Goal: Task Accomplishment & Management: Complete application form

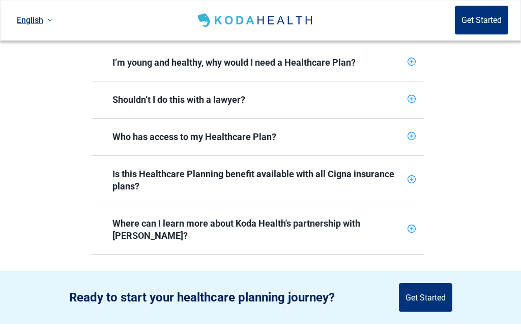
scroll to position [493, 0]
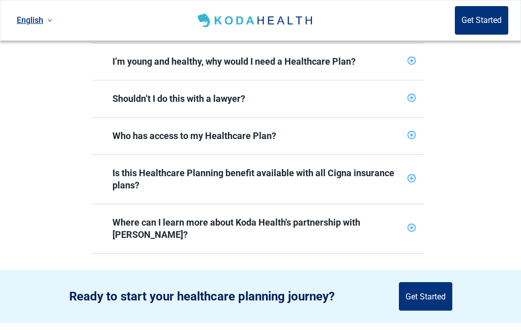
click at [410, 132] on icon "plus-circle" at bounding box center [411, 135] width 7 height 7
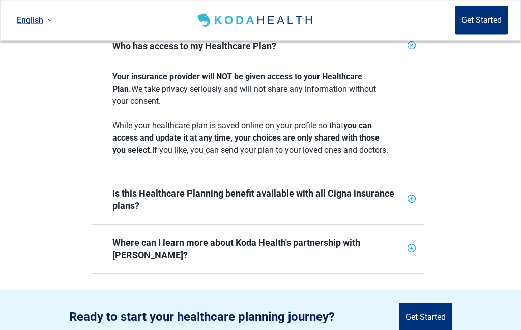
scroll to position [583, 0]
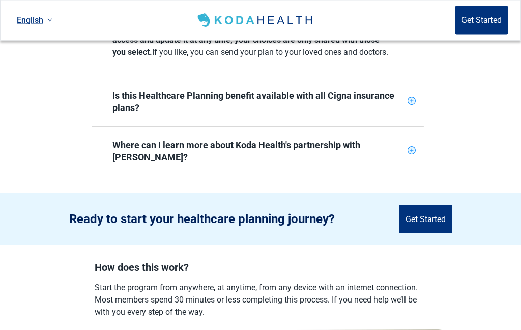
click at [385, 103] on div "Is this Healthcare Planning benefit available with all Cigna insurance plans?" at bounding box center [257, 102] width 291 height 24
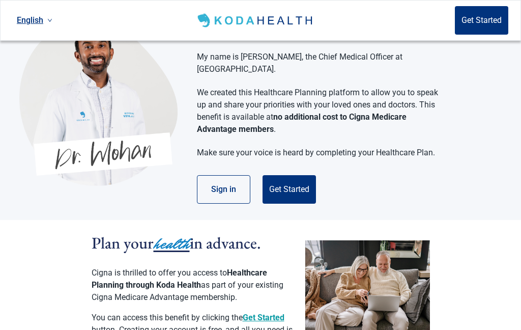
scroll to position [35, 0]
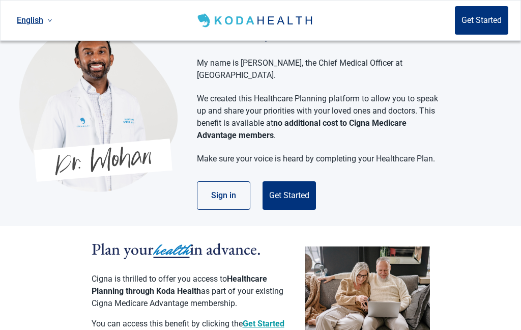
click at [239, 189] on button "Sign in" at bounding box center [223, 195] width 53 height 28
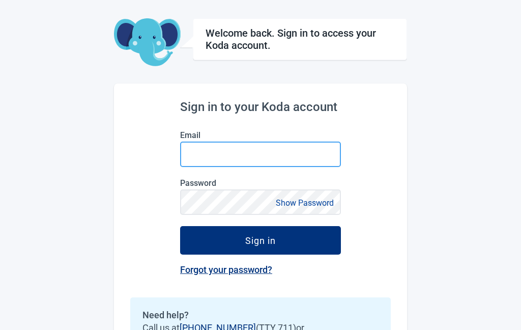
click at [311, 152] on input "Email" at bounding box center [260, 153] width 161 height 25
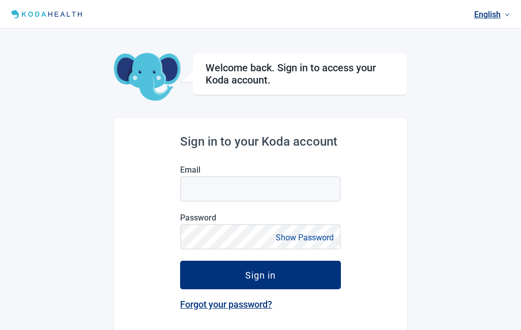
click at [495, 15] on link "English" at bounding box center [492, 14] width 44 height 17
click at [500, 58] on span "Español" at bounding box center [492, 55] width 32 height 11
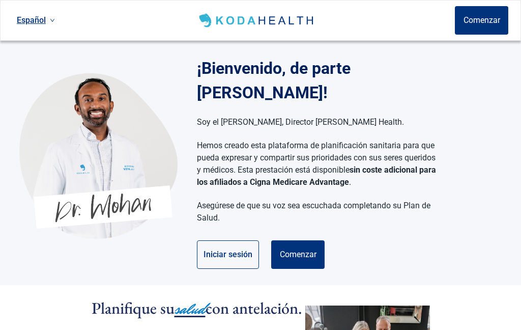
click at [495, 22] on button "Comenzar" at bounding box center [481, 20] width 53 height 28
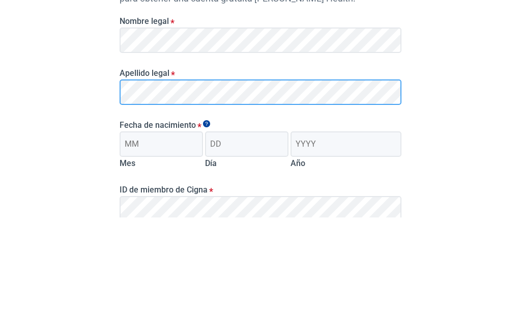
scroll to position [45, 0]
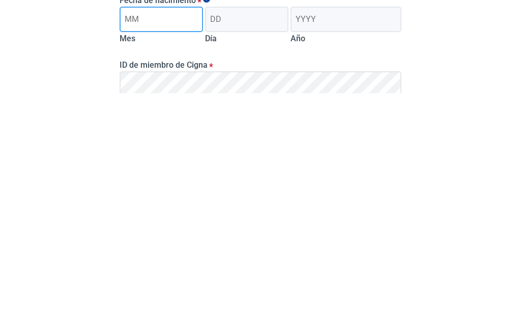
click at [181, 243] on input "Mes" at bounding box center [161, 255] width 83 height 25
type input "11"
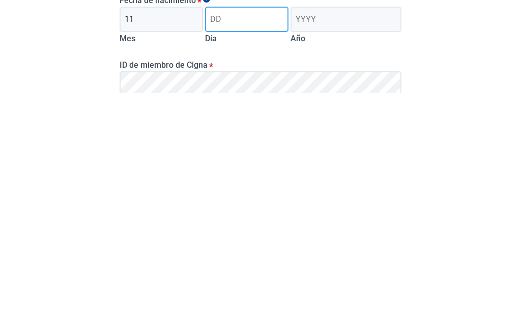
click at [260, 243] on input "Día" at bounding box center [246, 255] width 83 height 25
type input "08"
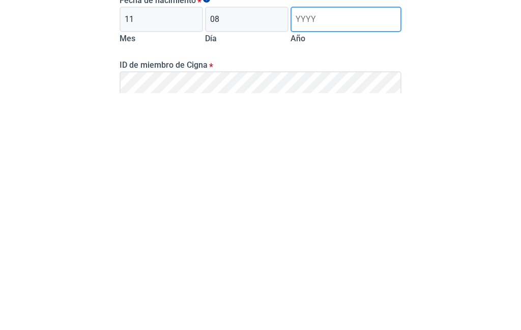
click at [332, 243] on input "Año" at bounding box center [345, 255] width 111 height 25
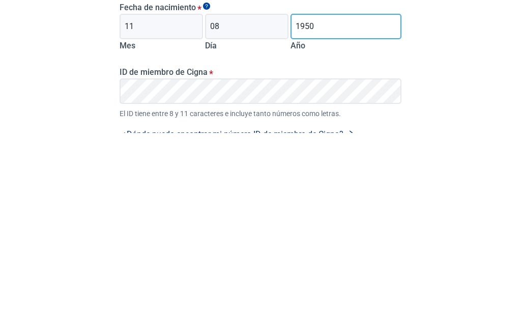
type input "1950"
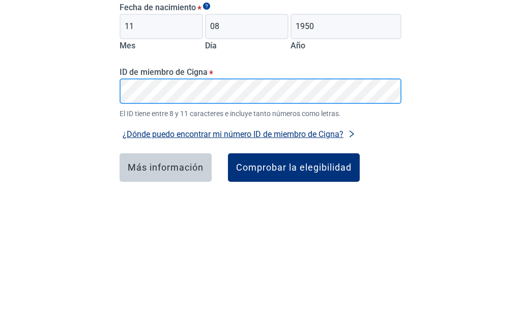
scroll to position [132, 0]
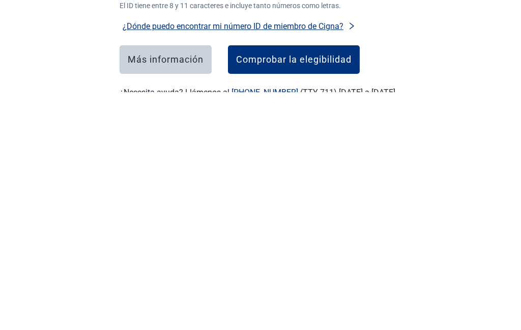
click at [337, 292] on div "Comprobar la elegibilidad" at bounding box center [293, 297] width 115 height 10
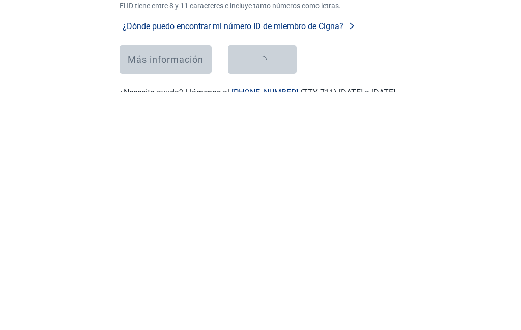
scroll to position [187, 0]
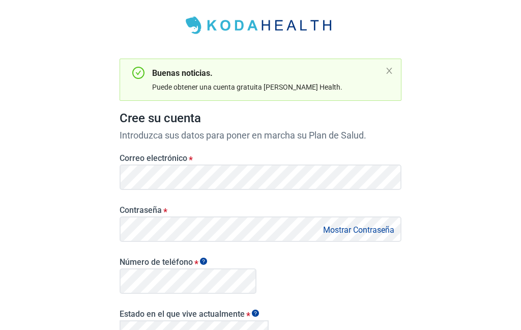
scroll to position [55, 0]
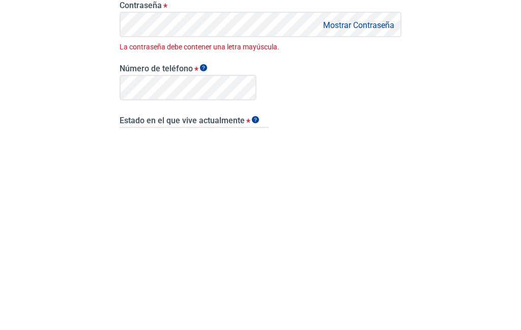
click at [205, 266] on icon "Show tooltip" at bounding box center [203, 269] width 7 height 7
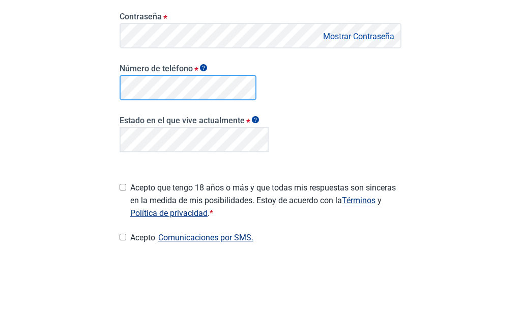
scroll to position [174, 0]
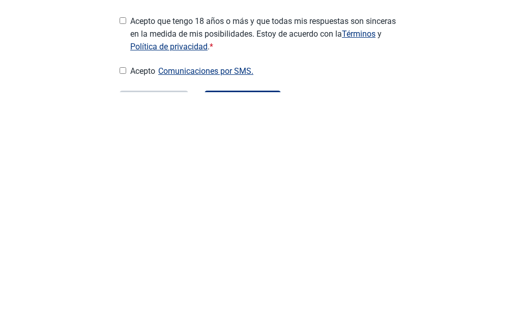
click at [133, 252] on span "Acepto que tengo 18 años o más y que todas mis respuestas son sinceras en la me…" at bounding box center [265, 271] width 271 height 38
click at [126, 255] on input "Acepto que tengo 18 años o más y que todas mis respuestas son sinceras en la me…" at bounding box center [123, 258] width 7 height 7
checkbox input "true"
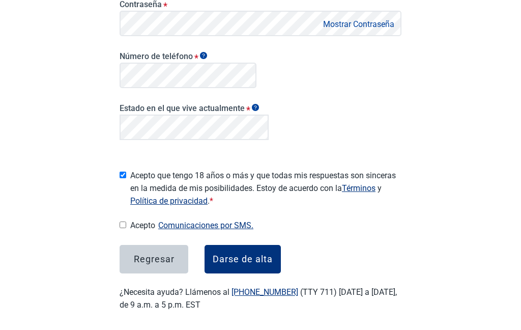
click at [123, 221] on input "Acepto Comunicaciones por SMS." at bounding box center [123, 224] width 7 height 7
checkbox input "true"
click at [254, 254] on div "Darse de alta" at bounding box center [243, 259] width 60 height 10
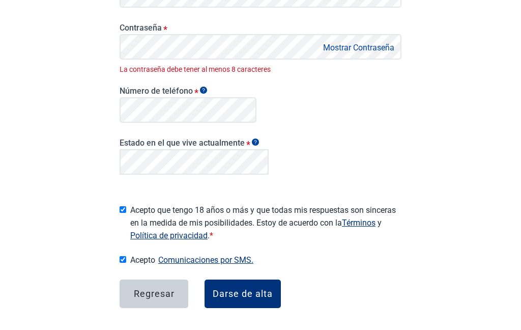
scroll to position [257, 0]
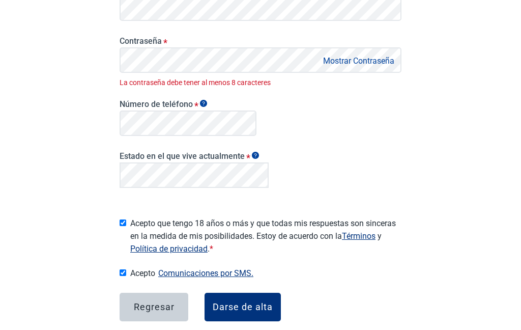
click at [320, 55] on button "Mostrar Contraseña" at bounding box center [358, 61] width 77 height 14
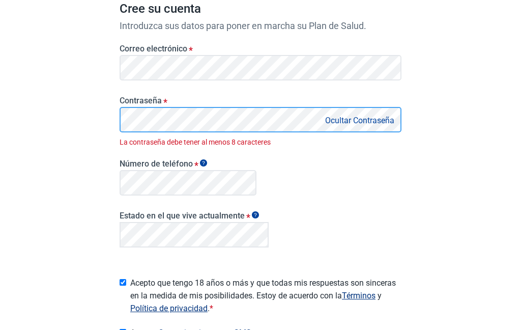
scroll to position [143, 0]
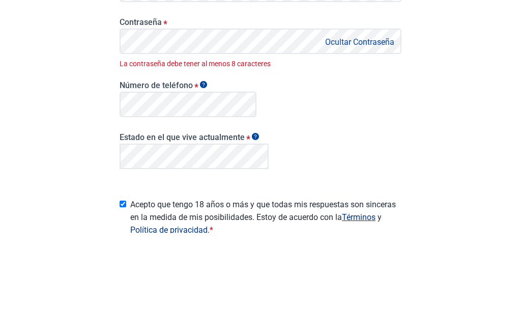
click at [409, 74] on main "Buenas noticias. Puede obtener una cuenta gratuita de Koda Health. Cree su cuen…" at bounding box center [260, 169] width 331 height 584
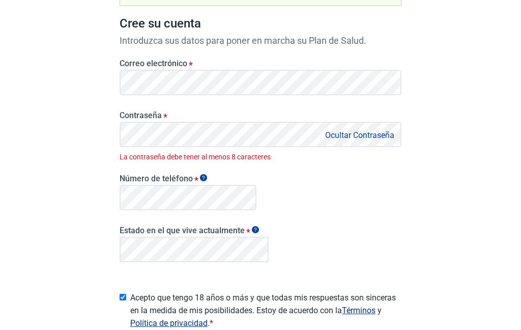
scroll to position [146, 0]
click at [166, 122] on span "*" at bounding box center [165, 117] width 4 height 11
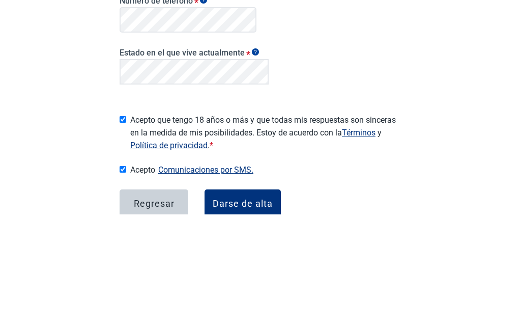
scroll to position [188, 0]
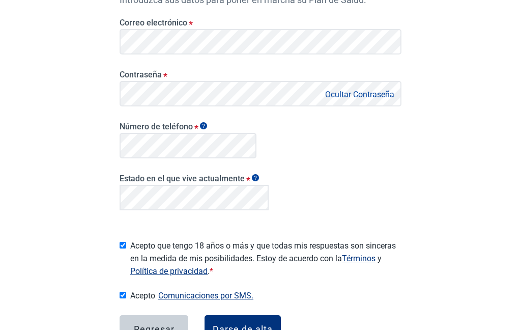
click at [375, 95] on button "Ocultar Contraseña" at bounding box center [359, 94] width 75 height 14
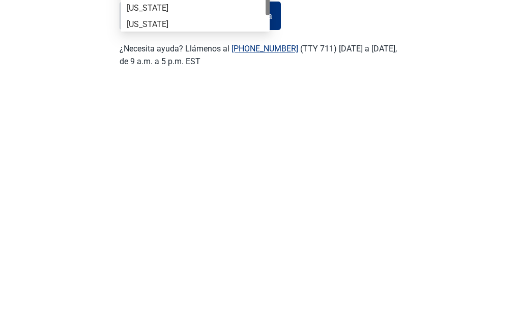
scroll to position [0, 0]
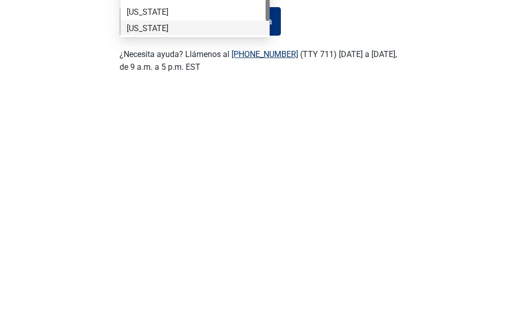
click at [205, 260] on div "Texas" at bounding box center [195, 265] width 137 height 11
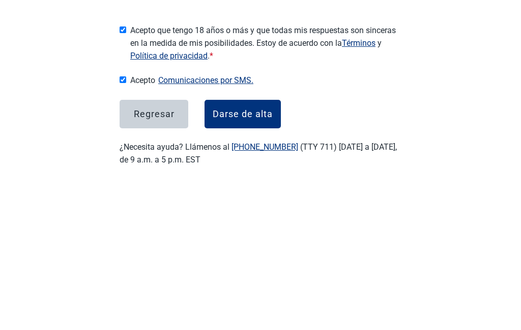
click at [270, 254] on div "Darse de alta" at bounding box center [243, 259] width 60 height 10
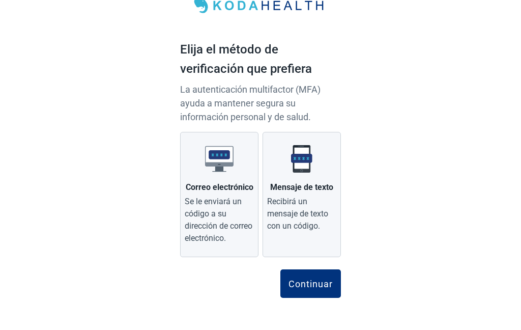
click at [232, 199] on div "Se le enviará un código a su dirección de correo electrónico." at bounding box center [219, 219] width 69 height 49
click at [0, 0] on input "Correo electrónico Se le enviará un código a su dirección de correo electrónico." at bounding box center [0, 0] width 0 height 0
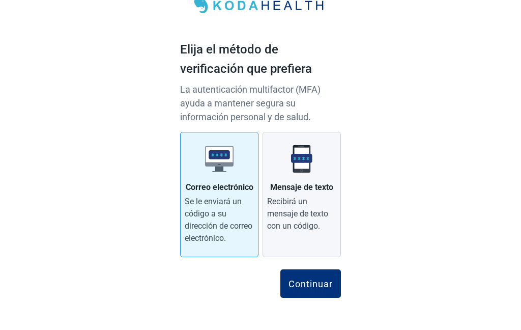
click at [328, 272] on button "Continuar" at bounding box center [310, 283] width 61 height 28
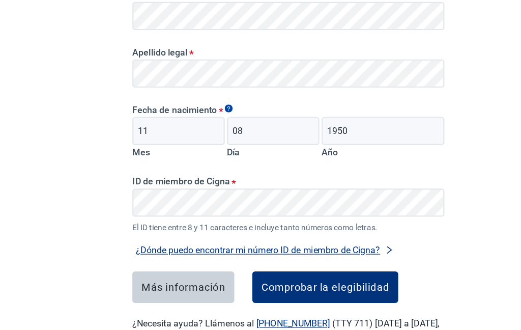
scroll to position [182, 0]
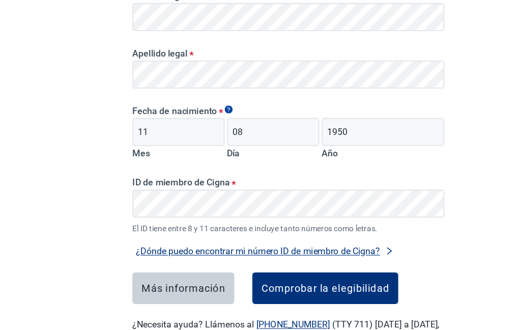
click at [349, 255] on div "Comprobar la elegibilidad" at bounding box center [293, 260] width 115 height 10
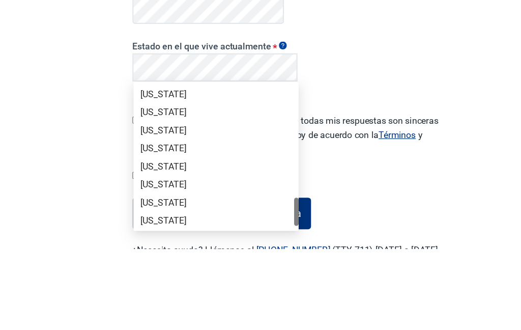
scroll to position [686, 0]
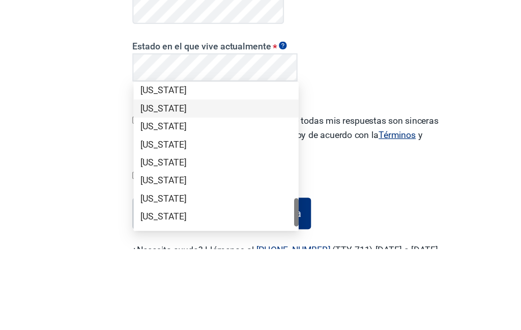
click at [209, 198] on div "Texas" at bounding box center [195, 203] width 137 height 11
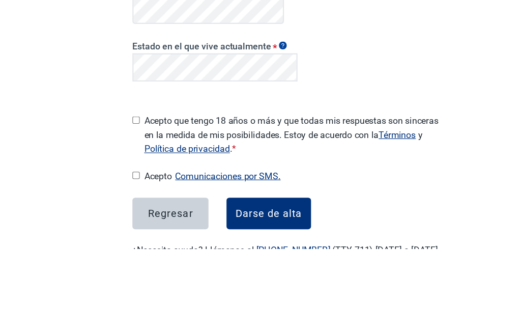
click at [126, 211] on input "Acepto que tengo 18 años o más y que todas mis respuestas son sinceras en la me…" at bounding box center [123, 214] width 7 height 7
checkbox input "true"
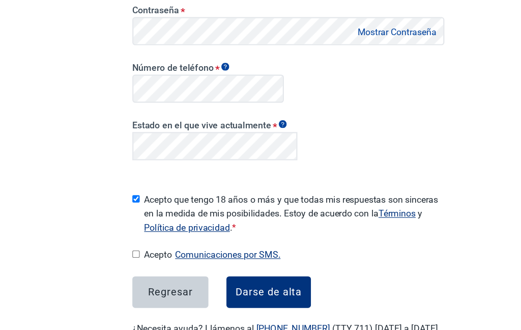
click at [245, 259] on div "Darse de alta" at bounding box center [243, 264] width 60 height 10
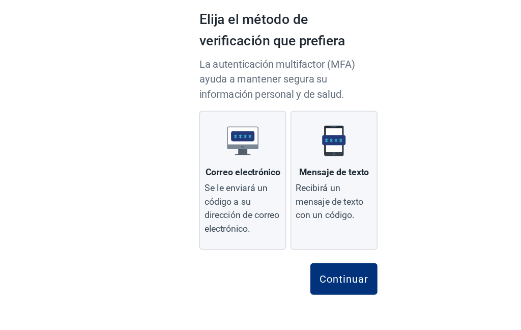
scroll to position [38, 0]
click at [229, 195] on div "Se le enviará un código a su dirección de correo electrónico." at bounding box center [219, 219] width 69 height 49
click at [0, 0] on input "Correo electrónico Se le enviará un código a su dirección de correo electrónico." at bounding box center [0, 0] width 0 height 0
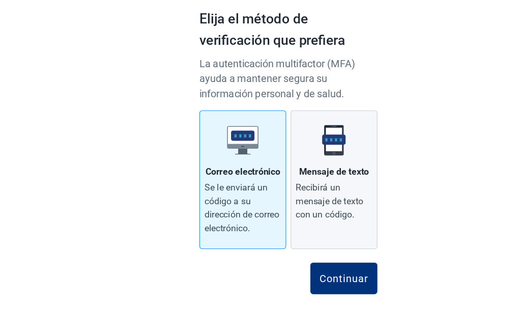
click at [328, 278] on div "Continuar" at bounding box center [310, 283] width 44 height 10
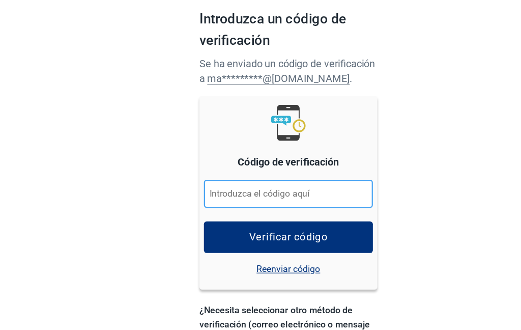
scroll to position [57, 0]
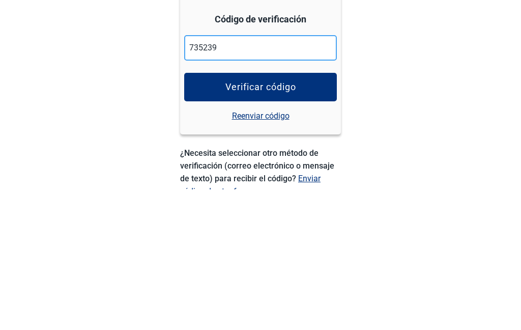
type input "735239"
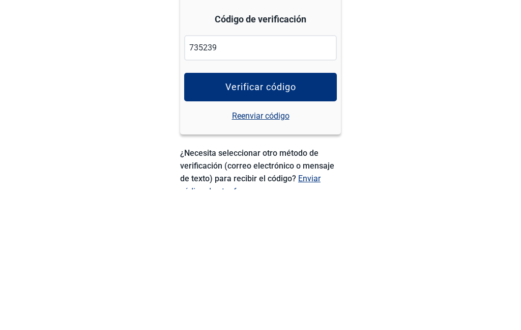
click at [290, 222] on div "Verificar código" at bounding box center [260, 227] width 71 height 10
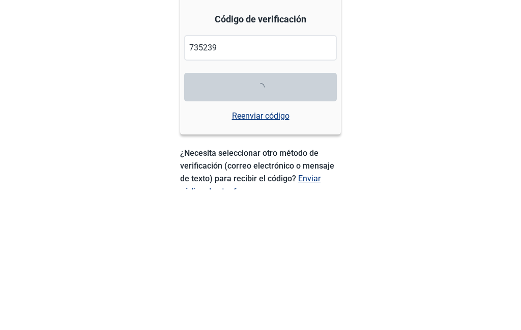
scroll to position [155, 0]
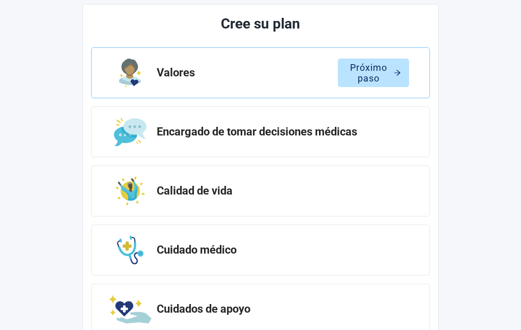
scroll to position [119, 0]
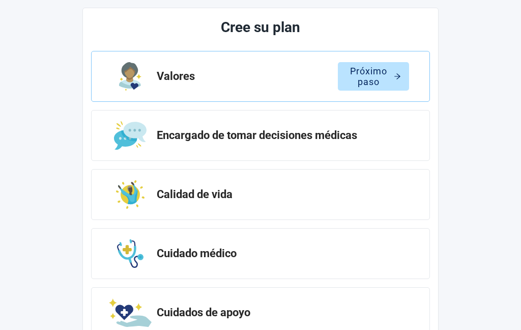
click at [382, 76] on div "Próximo paso" at bounding box center [373, 76] width 55 height 10
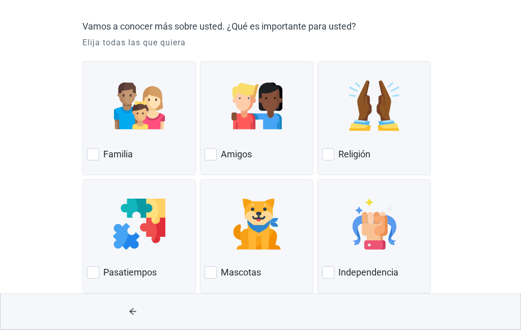
scroll to position [82, 0]
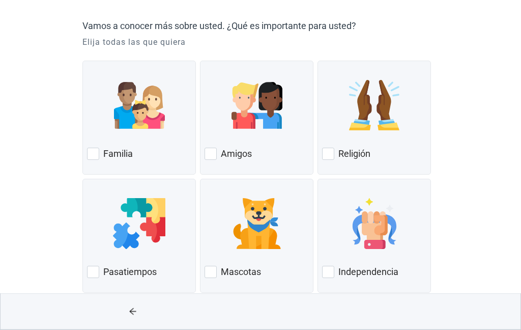
click at [90, 160] on div "Familia" at bounding box center [139, 154] width 104 height 16
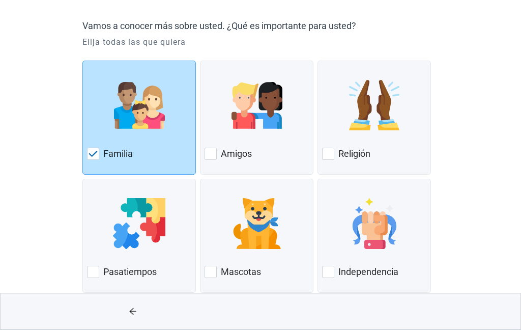
scroll to position [83, 0]
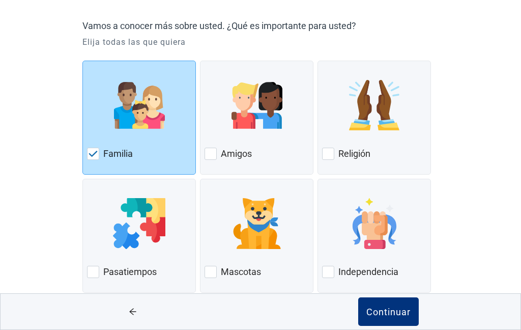
click at [217, 157] on div "Amigos" at bounding box center [256, 153] width 104 height 16
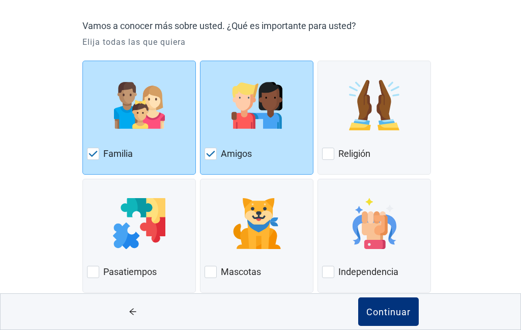
click at [216, 147] on div "Amigos" at bounding box center [256, 153] width 104 height 16
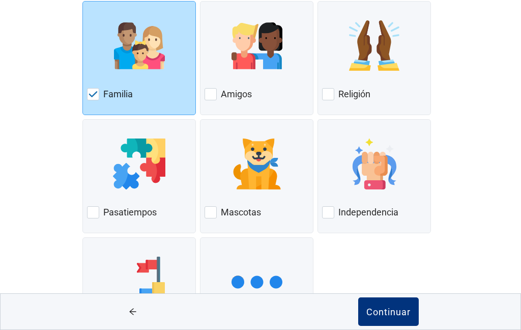
scroll to position [143, 0]
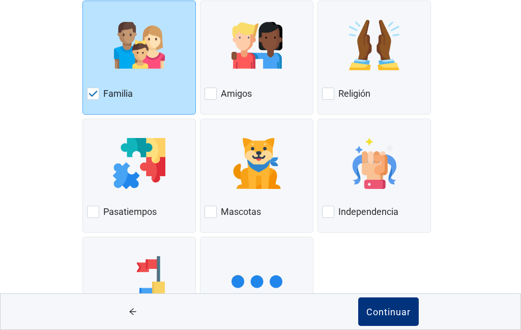
click at [218, 213] on div "Mascotas" at bounding box center [256, 211] width 104 height 16
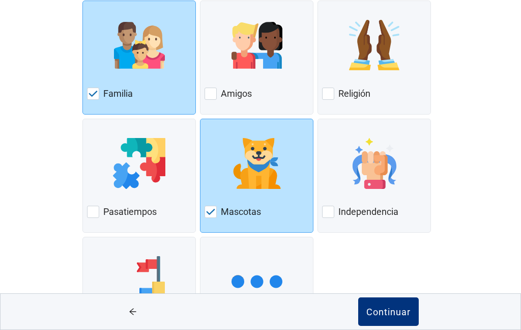
click at [102, 204] on div "Pasatiempos" at bounding box center [139, 211] width 104 height 16
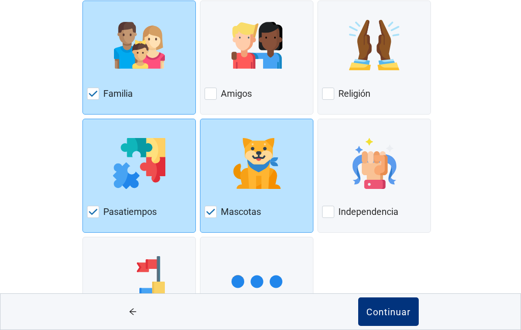
click at [336, 209] on div "Independencia" at bounding box center [374, 211] width 104 height 16
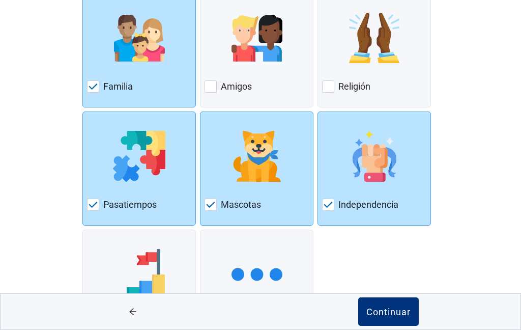
scroll to position [170, 0]
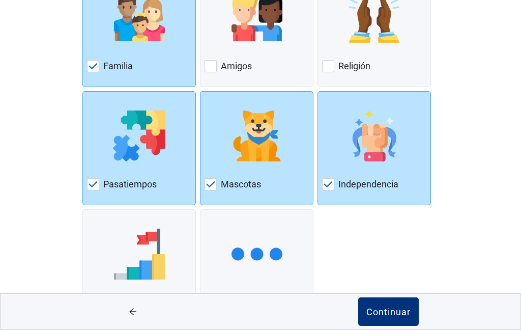
click at [383, 316] on div "Continuar" at bounding box center [388, 311] width 44 height 10
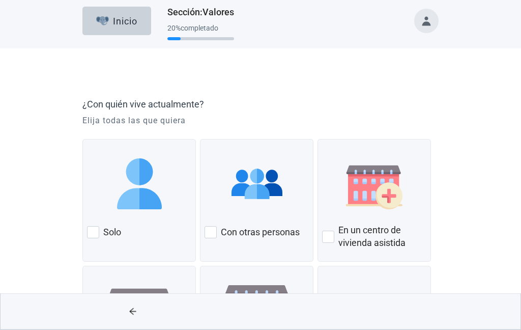
scroll to position [31, 0]
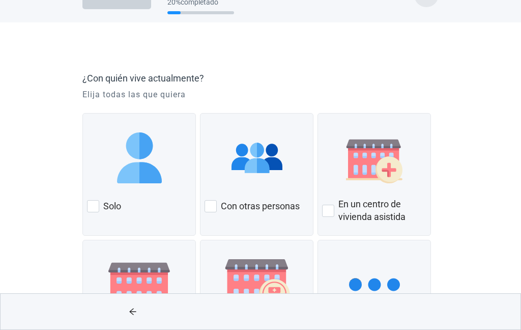
click at [166, 198] on div "Solo" at bounding box center [139, 206] width 104 height 16
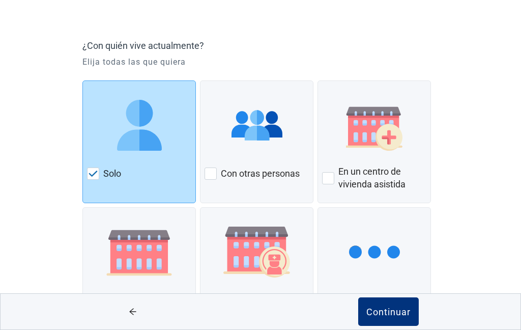
scroll to position [83, 0]
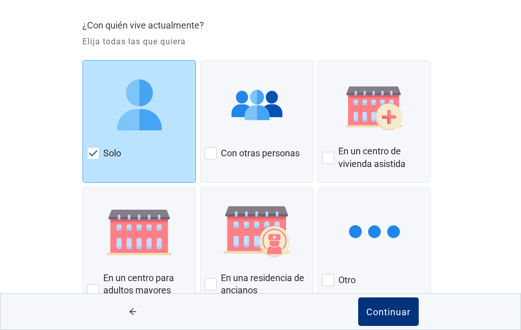
click at [96, 293] on div at bounding box center [93, 290] width 12 height 12
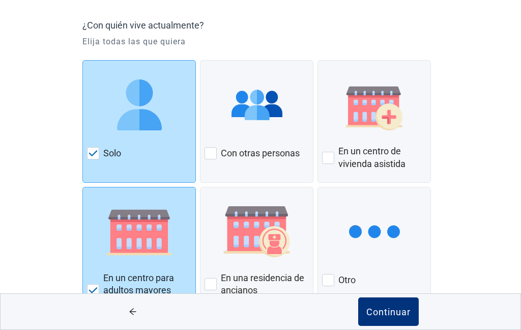
click at [409, 316] on div "Continuar" at bounding box center [388, 311] width 44 height 10
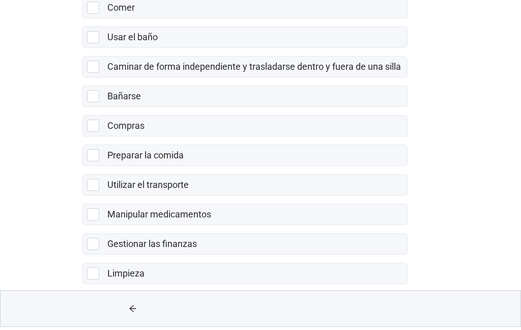
scroll to position [214, 0]
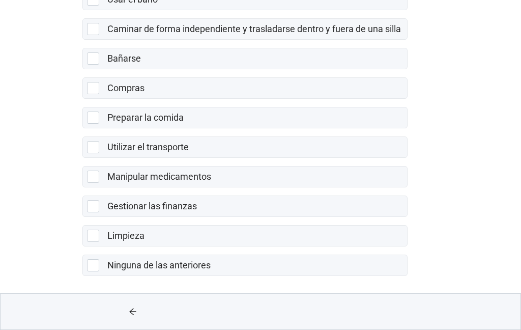
click at [302, 264] on div "Ninguna de las anteriores" at bounding box center [253, 265] width 293 height 13
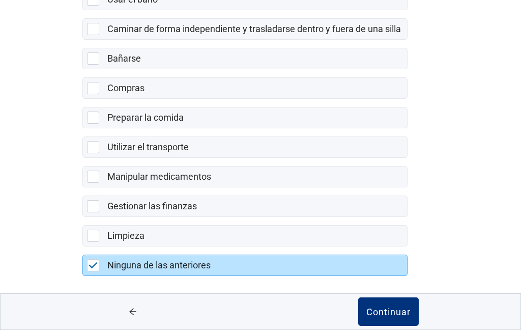
click at [408, 308] on div "Continuar" at bounding box center [388, 311] width 44 height 10
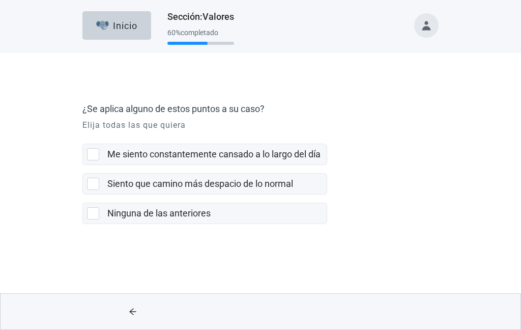
click at [225, 211] on div "Ninguna de las anteriores" at bounding box center [213, 213] width 213 height 13
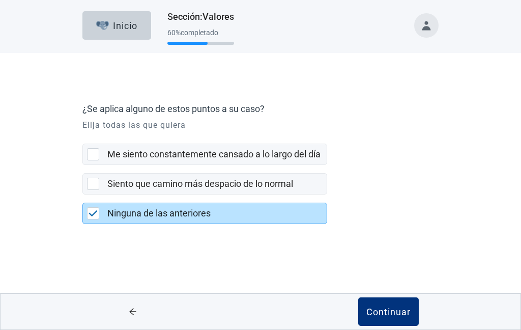
click at [408, 306] on div "Continuar" at bounding box center [388, 311] width 44 height 10
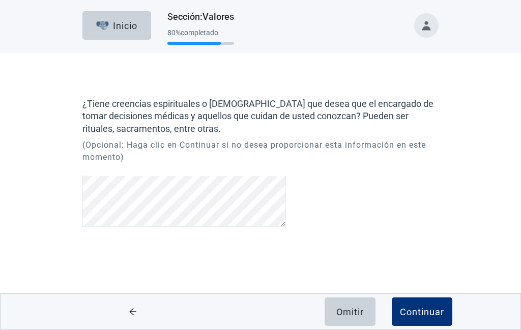
click at [431, 310] on div "Continuar" at bounding box center [422, 311] width 44 height 10
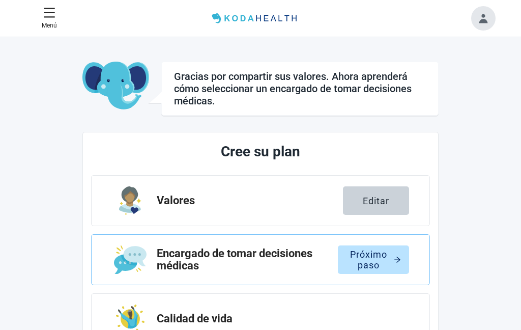
scroll to position [2, 0]
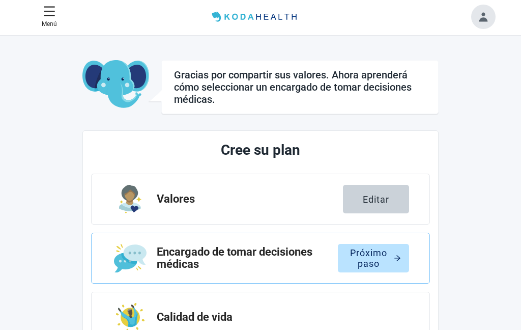
click at [387, 260] on div "Próximo paso" at bounding box center [373, 258] width 55 height 10
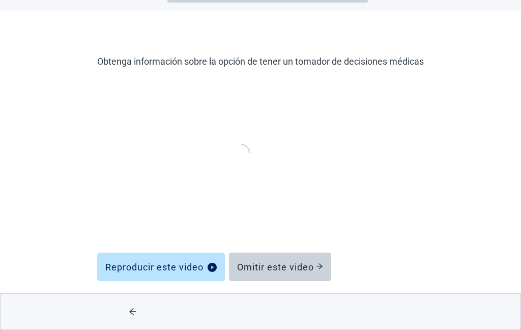
scroll to position [43, 0]
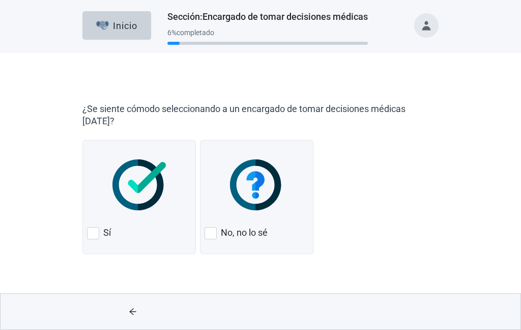
click at [90, 227] on div at bounding box center [93, 233] width 12 height 12
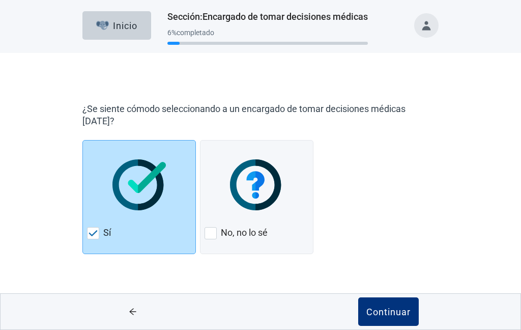
click at [395, 307] on div "Continuar" at bounding box center [388, 311] width 44 height 10
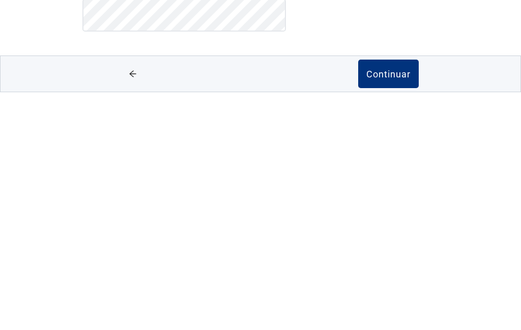
click at [394, 306] on div "Continuar" at bounding box center [388, 311] width 44 height 10
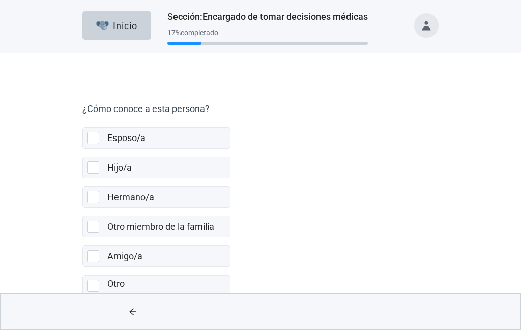
click at [202, 167] on div "Hijo/a" at bounding box center [165, 167] width 116 height 13
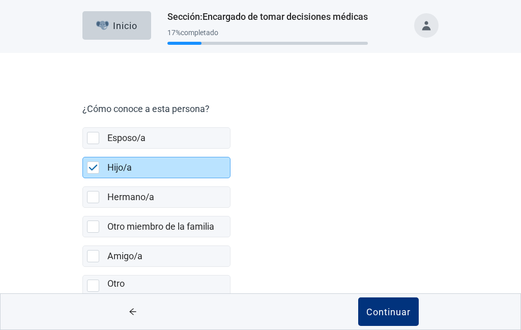
click at [395, 310] on div "Continuar" at bounding box center [388, 311] width 44 height 10
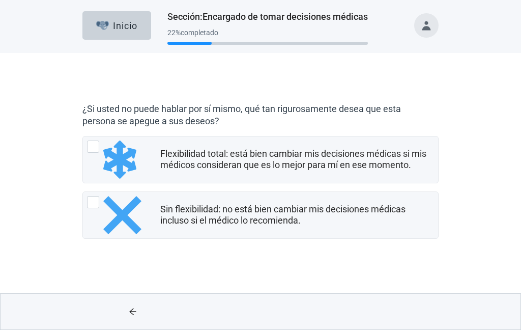
click at [416, 155] on div "Flexibilidad total: está bien cambiar mis decisiones médicas si mis médicos con…" at bounding box center [296, 159] width 272 height 23
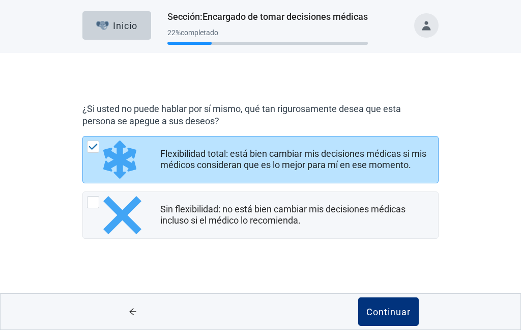
click at [404, 308] on div "Continuar" at bounding box center [388, 311] width 44 height 10
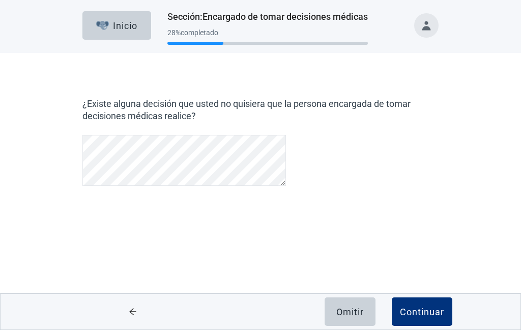
click at [424, 305] on button "Continuar" at bounding box center [422, 311] width 61 height 28
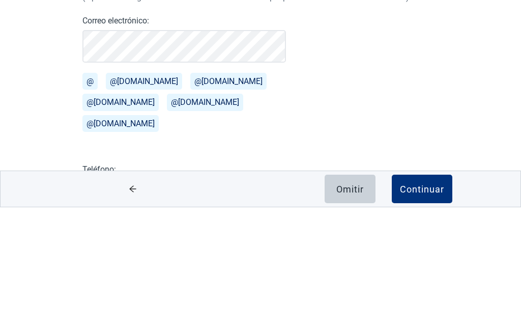
click at [142, 195] on button "@gmail.com" at bounding box center [144, 203] width 76 height 17
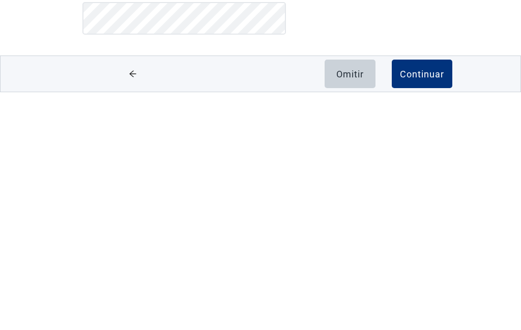
click at [432, 306] on div "Continuar" at bounding box center [422, 311] width 44 height 10
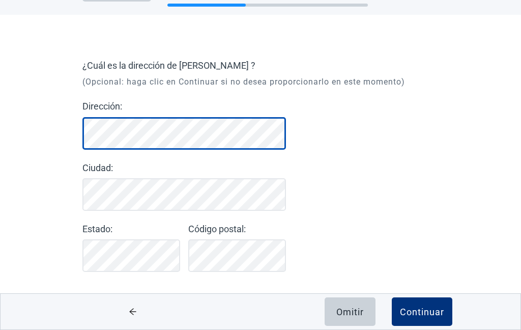
scroll to position [38, 0]
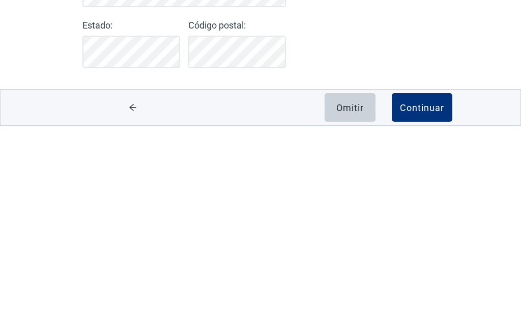
click at [410, 75] on div "¿Cuál es la dirección de Ana Luisa ? (Opcional: haga clic en Continuar si no de…" at bounding box center [260, 183] width 427 height 294
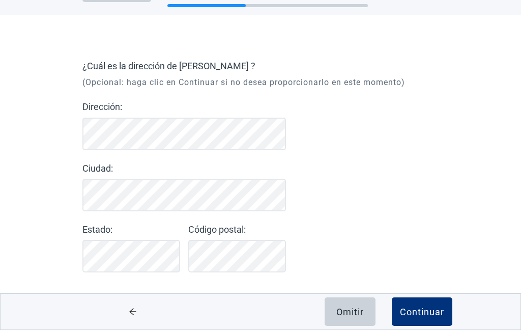
click at [410, 75] on div "¿Cuál es la dirección de Ana Luisa ? (Opcional: haga clic en Continuar si no de…" at bounding box center [260, 183] width 427 height 294
click at [394, 76] on p "(Opcional: haga clic en Continuar si no desea proporcionarlo en este momento)" at bounding box center [243, 82] width 322 height 12
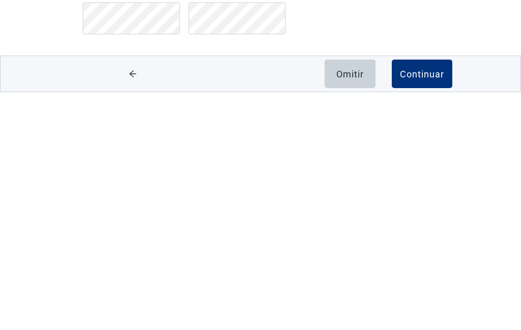
click at [432, 306] on div "Continuar" at bounding box center [422, 311] width 44 height 10
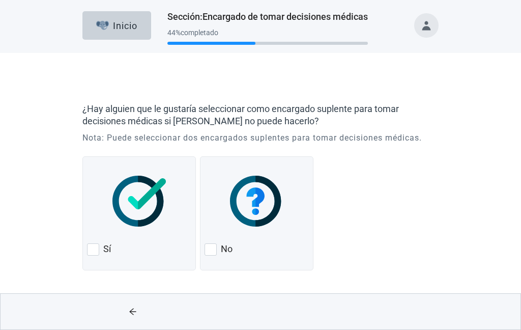
click at [101, 242] on div "Sí" at bounding box center [139, 249] width 104 height 16
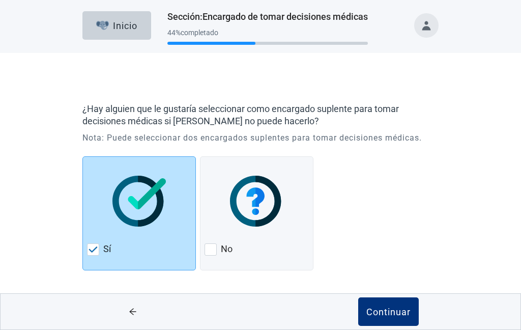
click at [398, 309] on div "Continuar" at bounding box center [388, 311] width 44 height 10
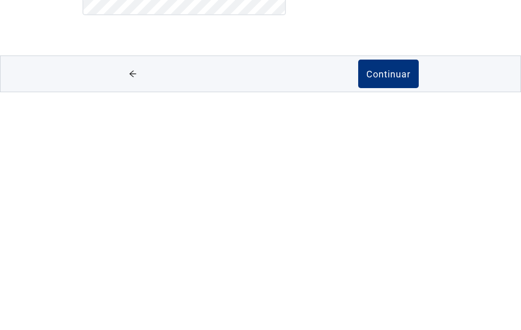
click at [402, 297] on button "Continuar" at bounding box center [388, 311] width 61 height 28
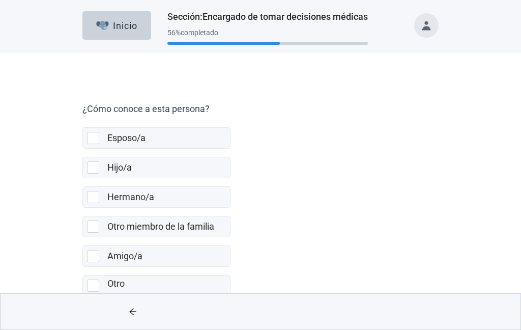
click at [184, 165] on div "Hijo/a" at bounding box center [165, 167] width 116 height 13
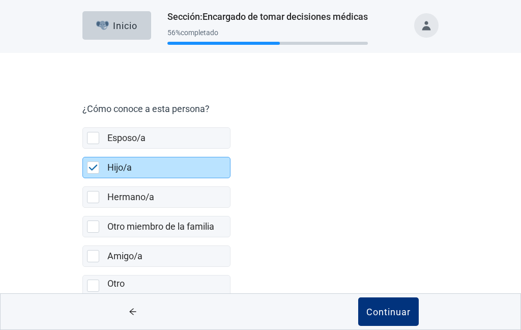
click at [398, 307] on div "Continuar" at bounding box center [388, 311] width 44 height 10
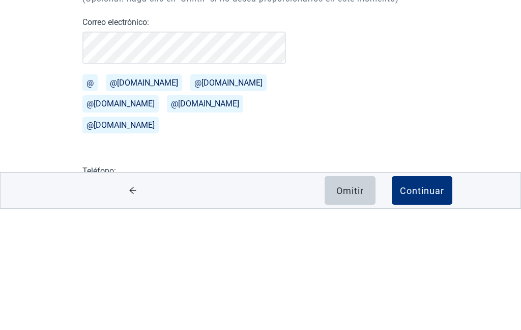
click at [138, 195] on button "@gmail.com" at bounding box center [144, 203] width 76 height 17
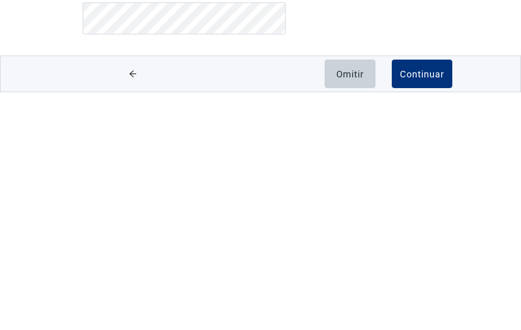
click at [431, 306] on div "Continuar" at bounding box center [422, 311] width 44 height 10
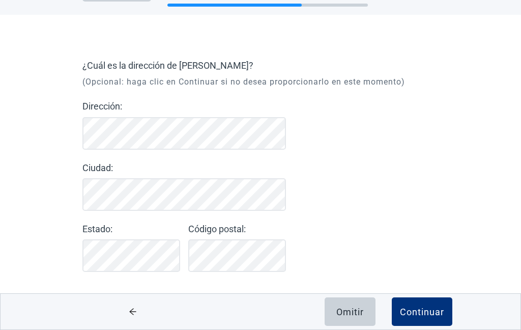
scroll to position [38, 0]
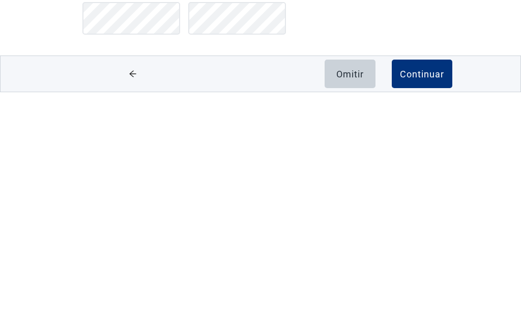
click at [435, 306] on div "Continuar" at bounding box center [422, 311] width 44 height 10
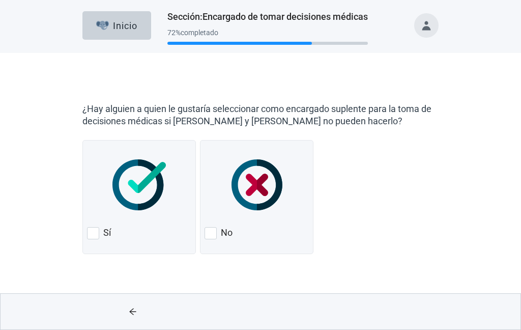
click at [219, 225] on div "No" at bounding box center [256, 233] width 104 height 16
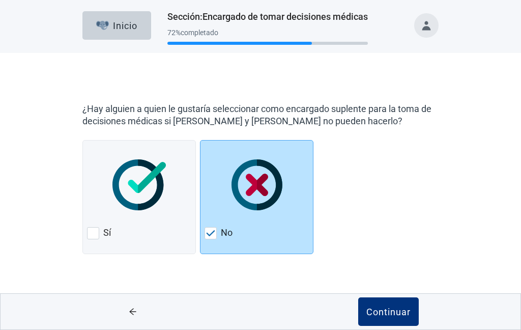
click at [214, 230] on img at bounding box center [210, 233] width 9 height 6
click at [93, 235] on div at bounding box center [93, 233] width 12 height 12
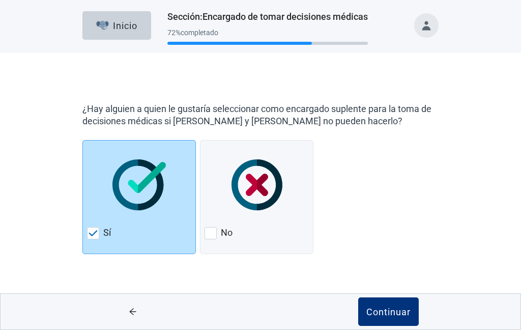
click at [387, 306] on div "Continuar" at bounding box center [388, 311] width 44 height 10
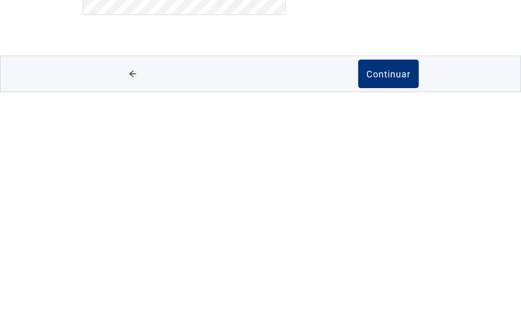
click at [397, 306] on div "Continuar" at bounding box center [388, 311] width 44 height 10
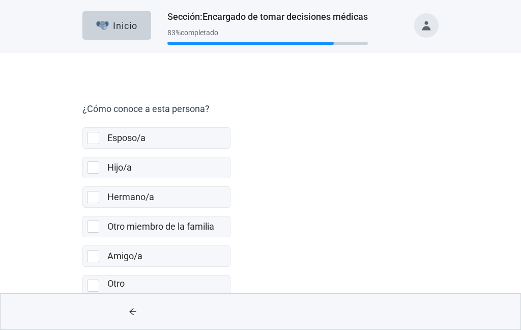
click at [204, 226] on label "Otro miembro de la familia" at bounding box center [160, 226] width 107 height 11
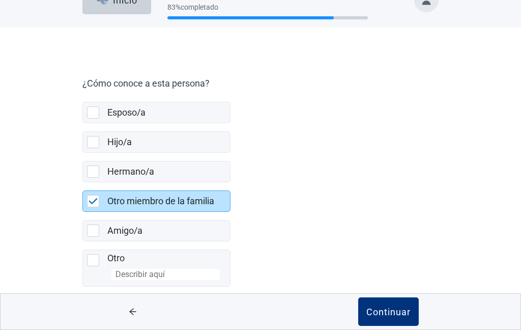
scroll to position [39, 0]
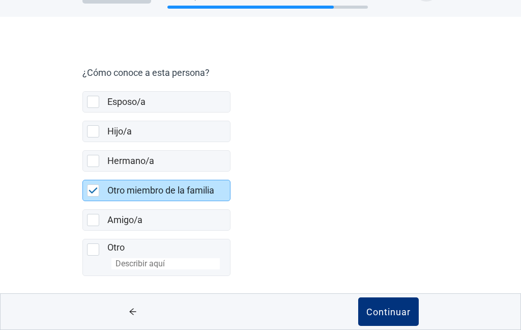
click at [384, 307] on div "Continuar" at bounding box center [388, 311] width 44 height 10
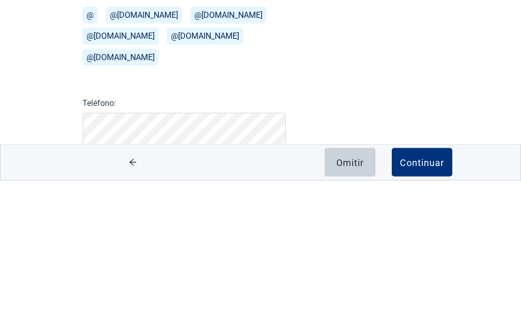
click at [192, 177] on button "@hotmail.com" at bounding box center [205, 185] width 76 height 17
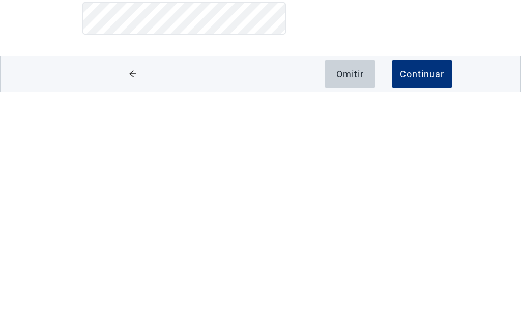
click at [439, 306] on div "Continuar" at bounding box center [422, 311] width 44 height 10
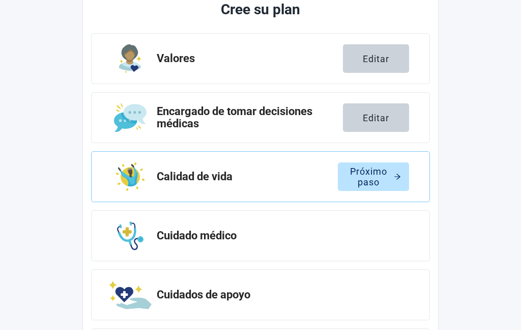
scroll to position [138, 0]
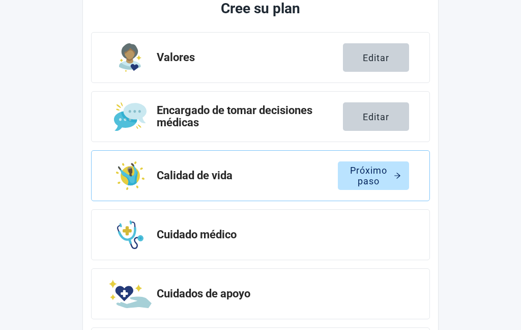
click at [390, 118] on button "Editar" at bounding box center [376, 116] width 66 height 28
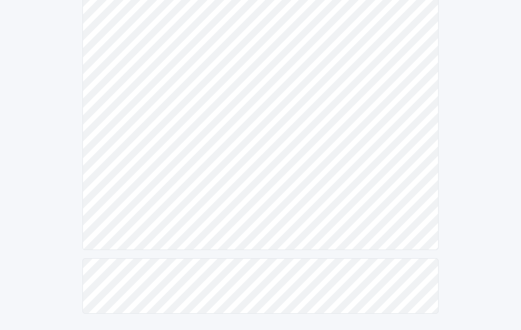
scroll to position [297, 0]
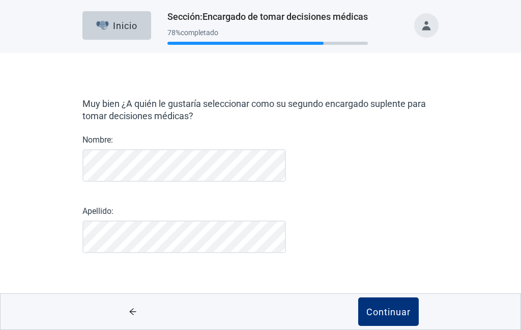
click at [400, 305] on button "Continuar" at bounding box center [388, 311] width 61 height 28
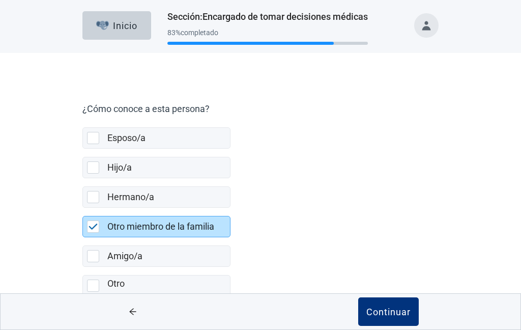
click at [399, 303] on button "Continuar" at bounding box center [388, 311] width 61 height 28
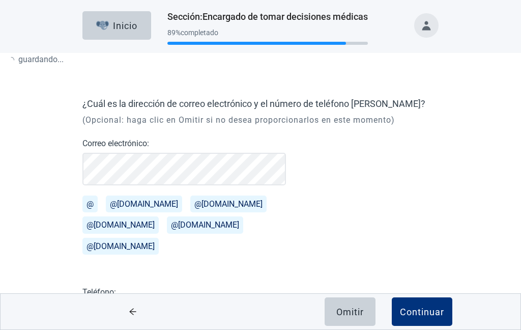
click at [392, 309] on button "Continuar" at bounding box center [422, 311] width 61 height 28
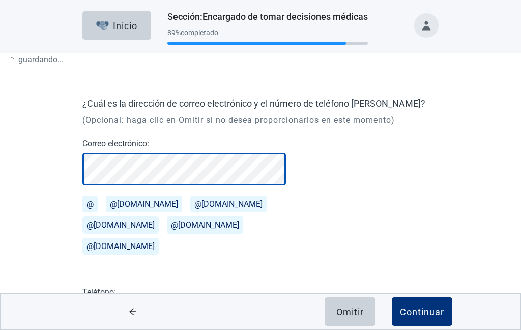
scroll to position [62, 0]
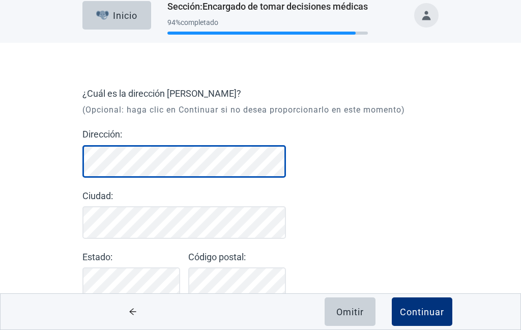
scroll to position [10, 0]
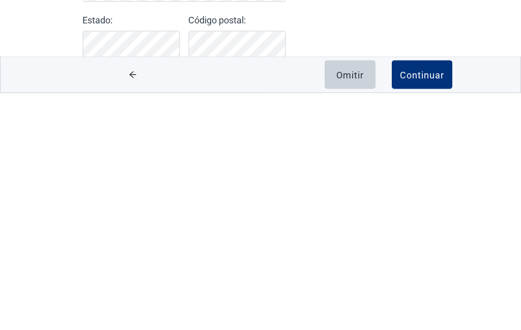
click at [431, 306] on div "Continuar" at bounding box center [422, 311] width 44 height 10
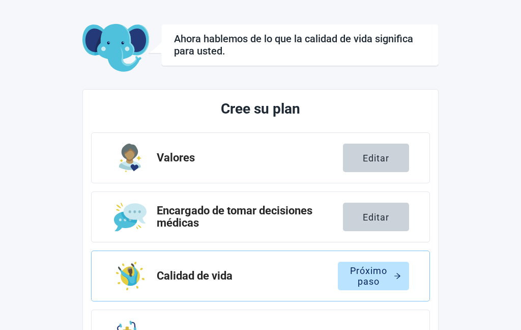
click at [436, 312] on div "Cree su plan Valores Editar Encargado de tomar decisiones médicas Editar Calida…" at bounding box center [260, 288] width 356 height 398
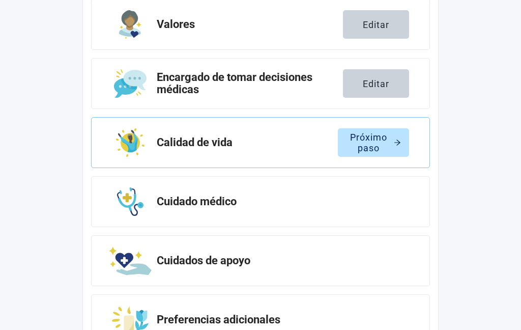
scroll to position [171, 0]
click at [378, 140] on div "Próximo paso" at bounding box center [373, 142] width 55 height 10
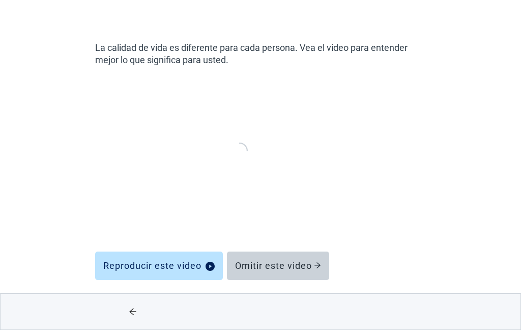
scroll to position [55, 0]
click at [197, 258] on button "Reproducir este video" at bounding box center [159, 266] width 128 height 28
click at [194, 264] on div "Reproducir este video" at bounding box center [158, 266] width 111 height 10
click at [297, 264] on div "Omitir este video" at bounding box center [278, 266] width 86 height 10
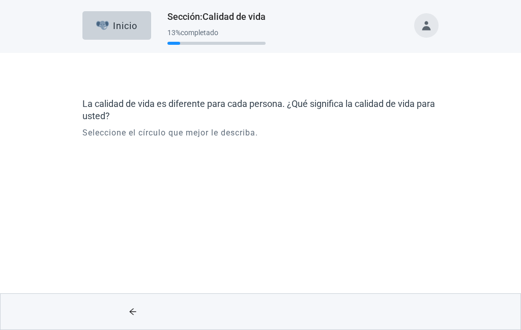
click at [260, 253] on div at bounding box center [260, 253] width 0 height 0
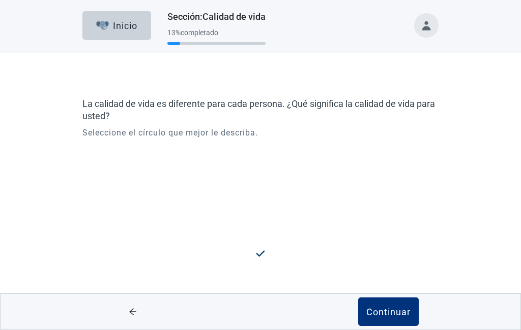
click at [394, 307] on div "Continuar" at bounding box center [388, 311] width 44 height 10
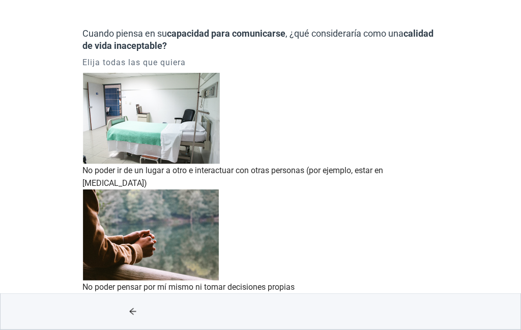
scroll to position [75, 0]
click at [100, 89] on div at bounding box center [260, 118] width 356 height 91
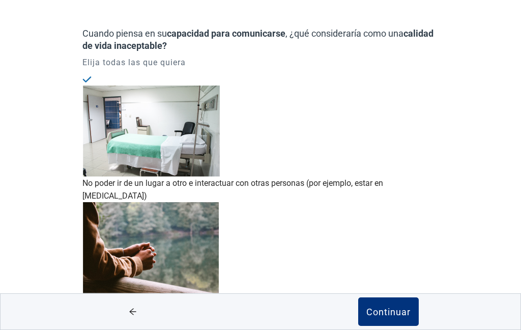
click at [90, 202] on div at bounding box center [260, 202] width 356 height 0
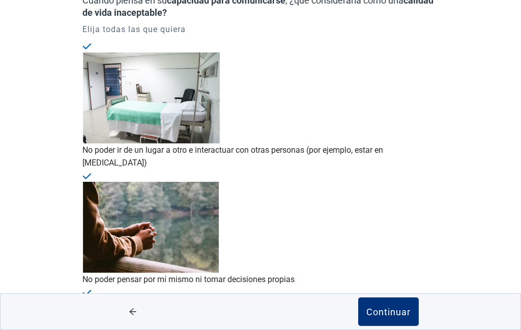
click at [400, 316] on div "Continuar" at bounding box center [388, 311] width 44 height 10
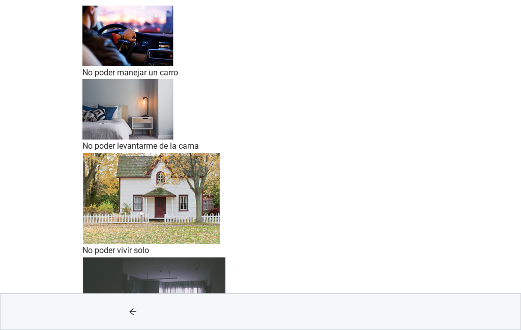
scroll to position [149, 0]
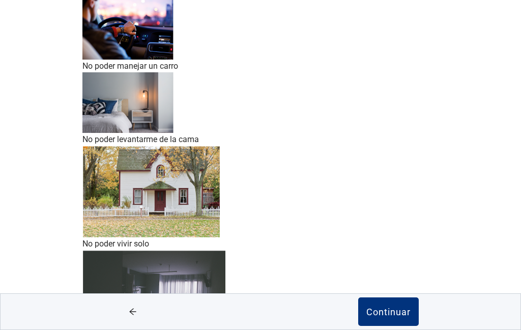
click at [406, 299] on button "Continuar" at bounding box center [388, 311] width 61 height 28
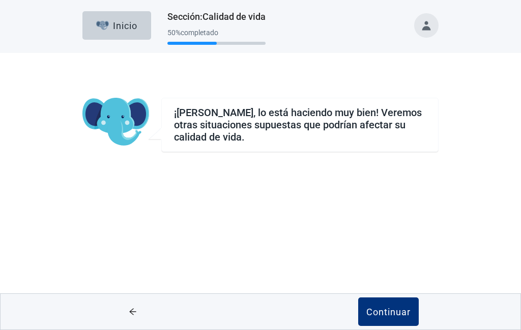
click at [405, 308] on div "Continuar" at bounding box center [388, 311] width 44 height 10
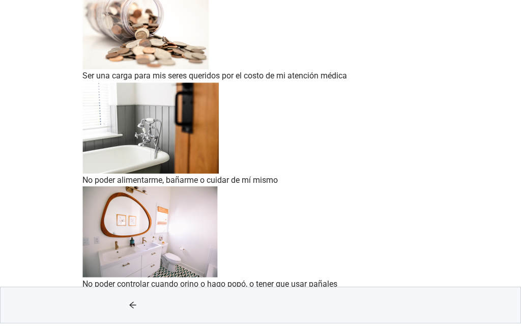
scroll to position [164, 0]
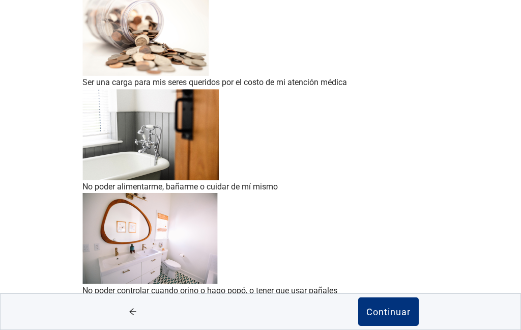
click at [400, 316] on div "Continuar" at bounding box center [388, 311] width 44 height 10
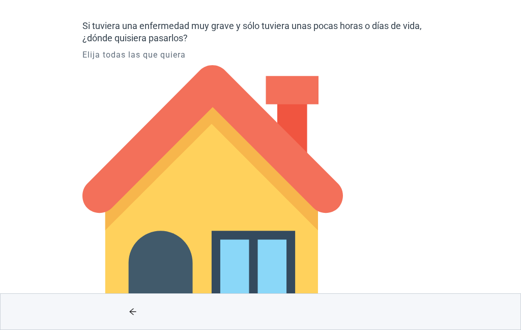
scroll to position [83, 0]
click at [94, 329] on div at bounding box center [88, 334] width 12 height 0
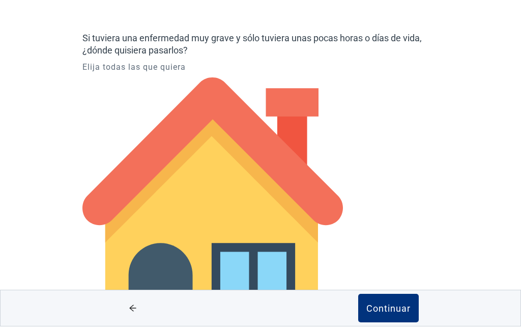
scroll to position [0, 0]
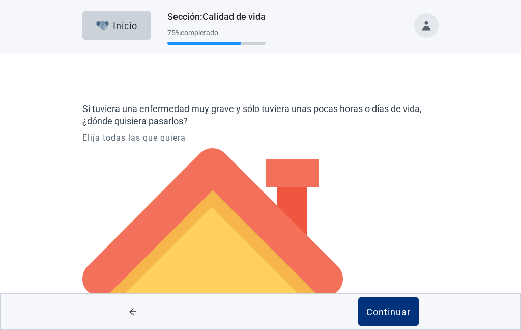
click at [395, 316] on div "Continuar" at bounding box center [388, 311] width 44 height 10
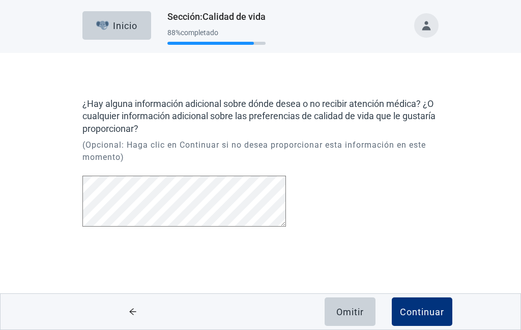
click at [429, 313] on div "Continuar" at bounding box center [422, 311] width 44 height 10
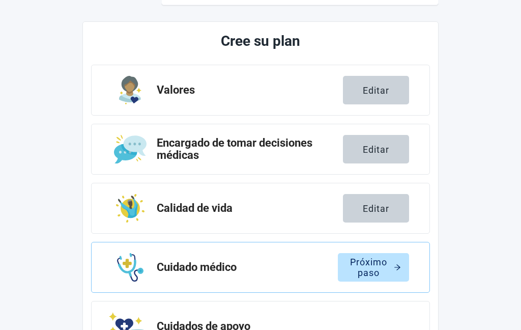
scroll to position [115, 0]
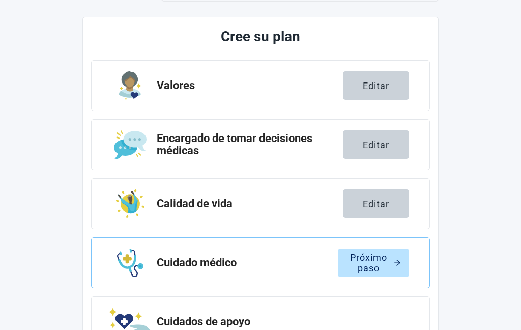
click at [383, 260] on div "Próximo paso" at bounding box center [373, 262] width 55 height 10
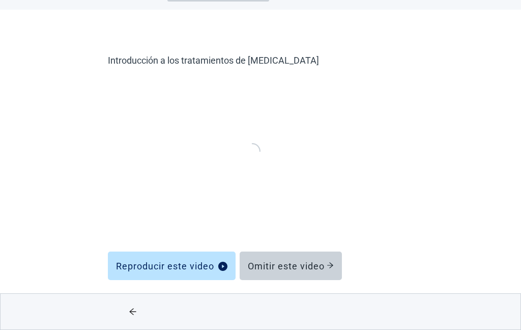
scroll to position [43, 0]
click at [208, 261] on div "Reproducir este video" at bounding box center [171, 265] width 111 height 10
click at [303, 261] on div "Omitir este video" at bounding box center [291, 265] width 86 height 10
click at [312, 266] on div "Omitir este video" at bounding box center [291, 265] width 86 height 10
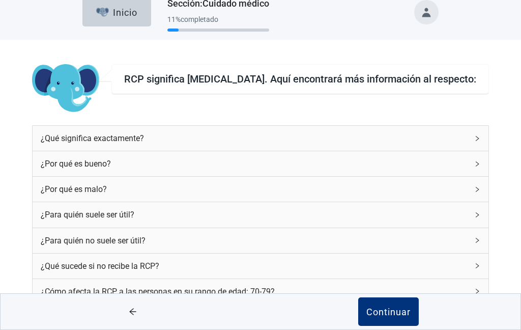
scroll to position [43, 0]
click at [367, 285] on div "¿Cómo afecta la RCP a las personas en su rango de edad: 70-79?" at bounding box center [254, 291] width 427 height 13
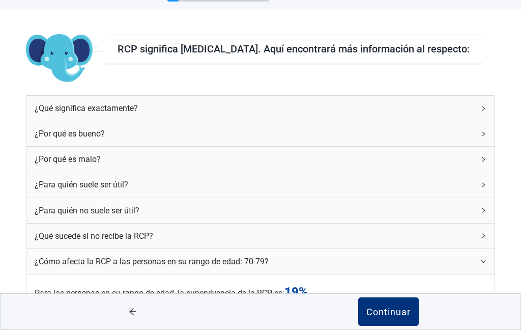
click at [392, 110] on div "¿Qué significa exactamente?" at bounding box center [254, 108] width 439 height 13
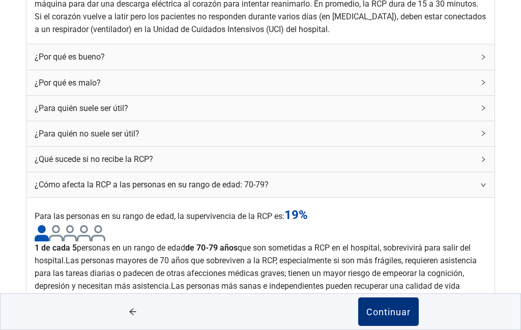
scroll to position [250, 0]
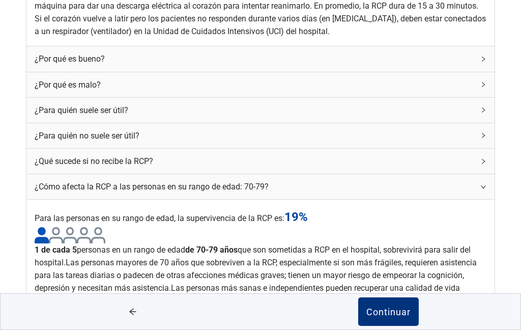
click at [401, 71] on div "¿Por qué es bueno?" at bounding box center [260, 58] width 468 height 25
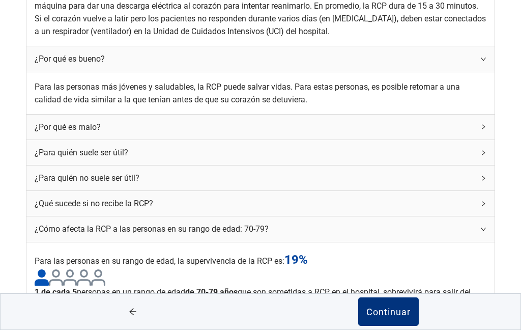
click at [401, 139] on div "¿Por qué es malo?" at bounding box center [260, 126] width 468 height 25
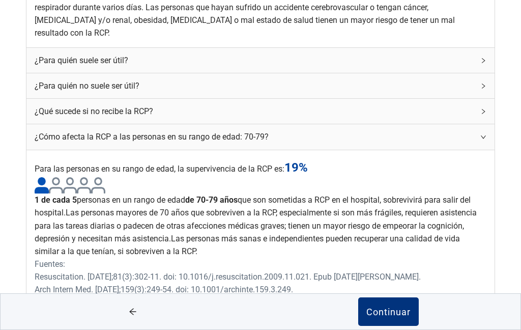
scroll to position [449, 0]
click at [480, 64] on icon "right" at bounding box center [483, 60] width 6 height 6
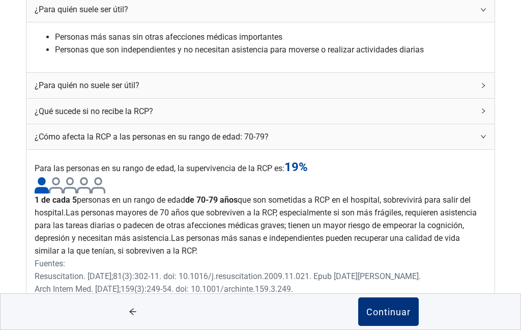
scroll to position [622, 0]
click at [381, 79] on div "¿Para quién no suele ser útil?" at bounding box center [254, 85] width 439 height 13
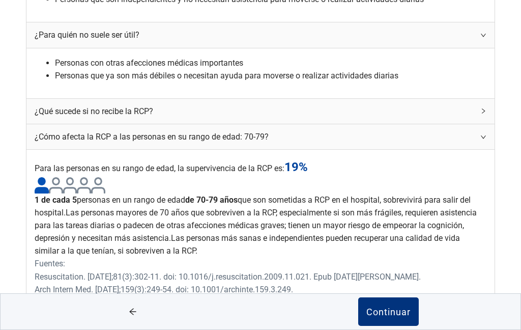
click at [381, 117] on div "¿Qué sucede si no recibe la RCP?" at bounding box center [254, 111] width 439 height 13
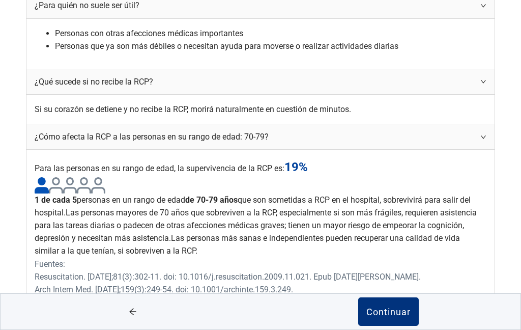
scroll to position [705, 0]
click at [387, 131] on div "¿Cómo afecta la RCP a las personas en su rango de edad: 70-79?" at bounding box center [254, 136] width 439 height 13
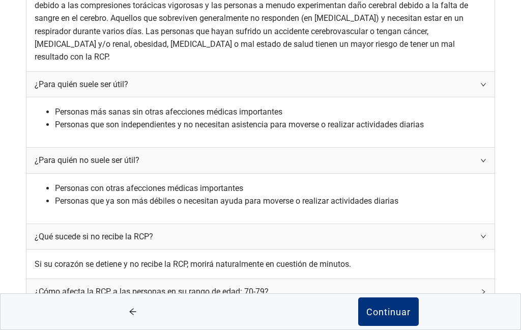
scroll to position [623, 0]
click at [387, 285] on div "¿Cómo afecta la RCP a las personas en su rango de edad: 70-79?" at bounding box center [254, 291] width 439 height 13
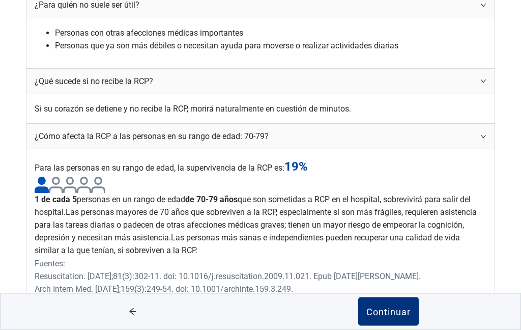
scroll to position [823, 0]
click at [347, 310] on div "¿Cómo afecta la RCP a las personas en otros rangos de edad?" at bounding box center [254, 316] width 439 height 13
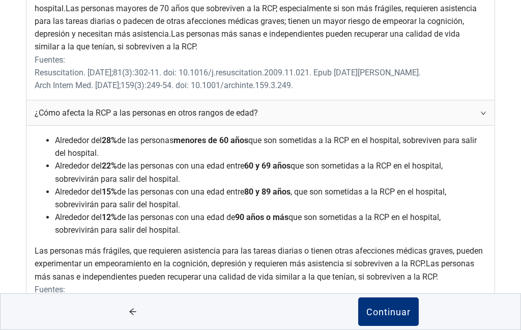
scroll to position [1118, 0]
click at [388, 315] on div "Continuar" at bounding box center [388, 311] width 44 height 10
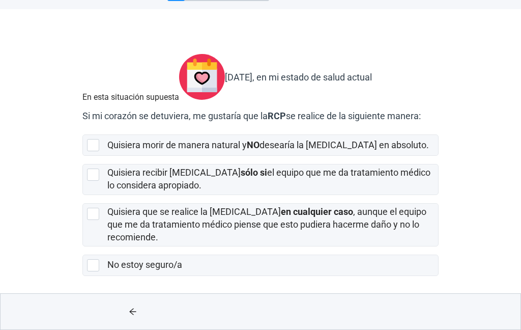
scroll to position [61, 0]
click at [98, 177] on div at bounding box center [93, 174] width 12 height 12
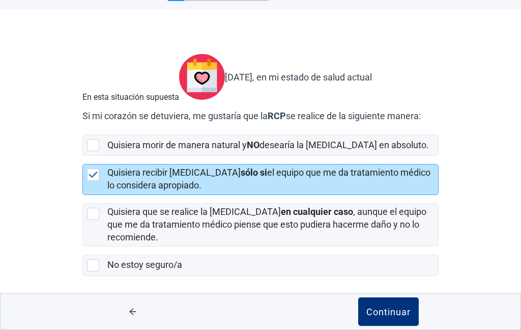
click at [387, 314] on div "Continuar" at bounding box center [388, 311] width 44 height 10
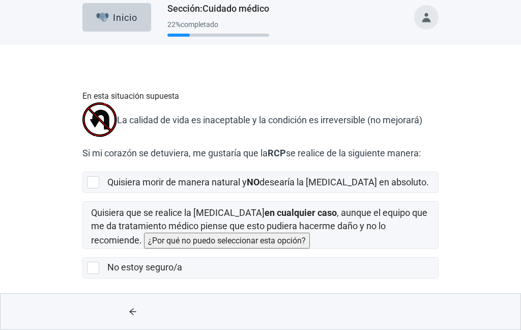
scroll to position [24, 0]
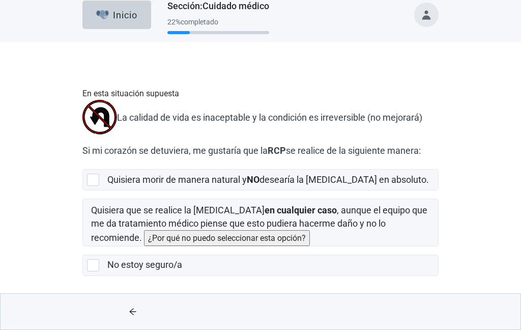
click at [94, 174] on div at bounding box center [93, 179] width 12 height 12
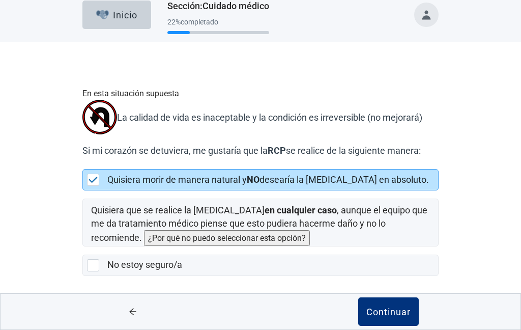
click at [408, 312] on div "Continuar" at bounding box center [388, 311] width 44 height 10
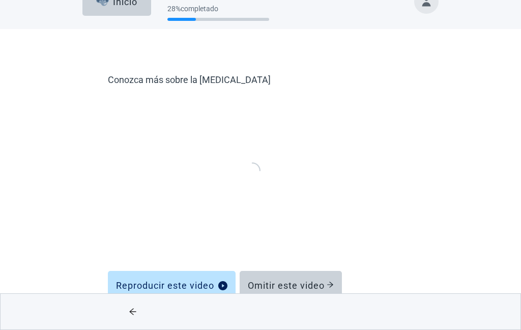
scroll to position [43, 0]
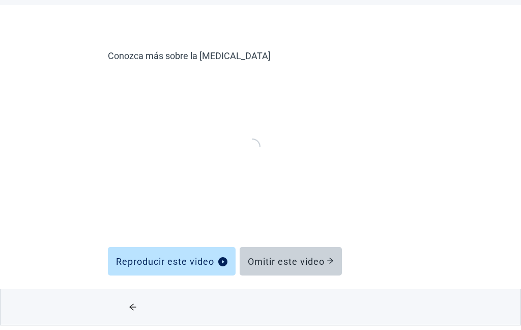
click at [194, 257] on button "Reproducir este video" at bounding box center [172, 265] width 128 height 28
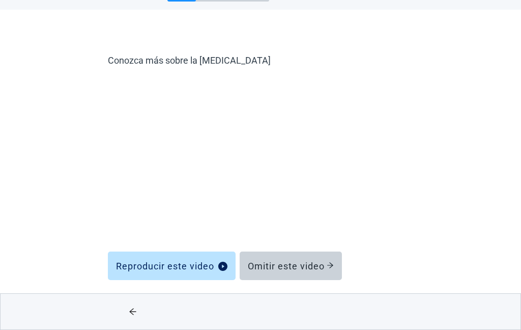
click at [307, 269] on div "Omitir este video" at bounding box center [291, 265] width 86 height 10
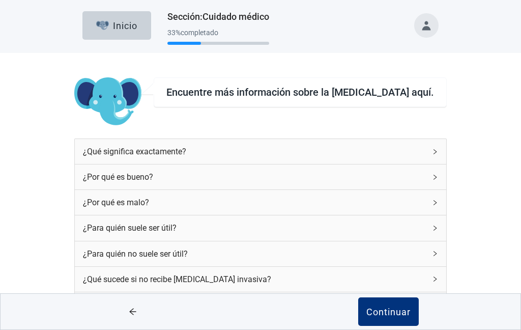
click at [399, 139] on div "¿Qué significa exactamente?" at bounding box center [260, 151] width 371 height 25
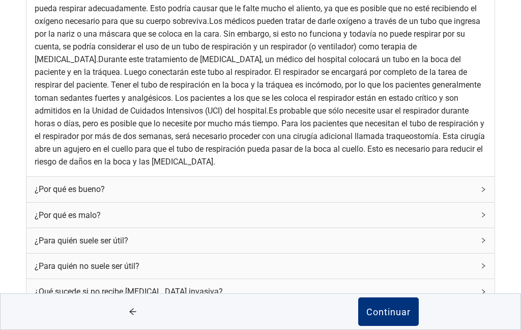
scroll to position [247, 0]
click at [332, 221] on div "¿Por qué es malo?" at bounding box center [254, 215] width 439 height 13
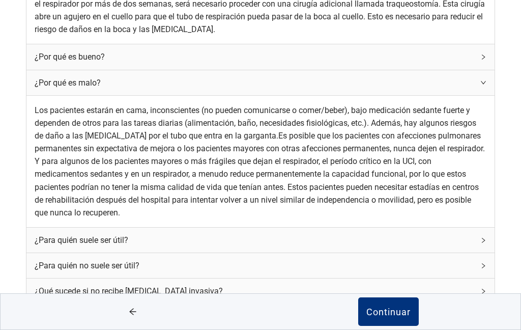
scroll to position [366, 0]
click at [390, 63] on div "¿Por qué es bueno?" at bounding box center [254, 56] width 439 height 13
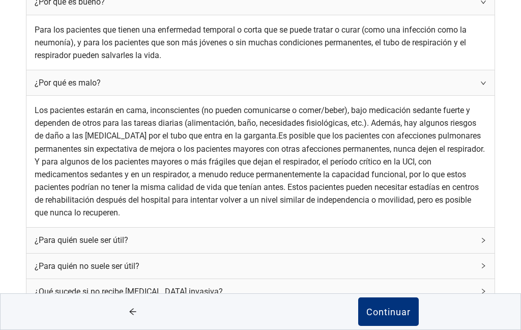
scroll to position [503, 0]
click at [385, 82] on div "¿Por qué es malo?" at bounding box center [254, 82] width 439 height 13
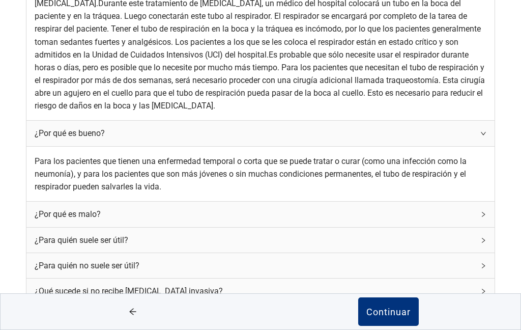
scroll to position [415, 0]
click at [397, 202] on div "¿Por qué es malo?" at bounding box center [260, 214] width 468 height 25
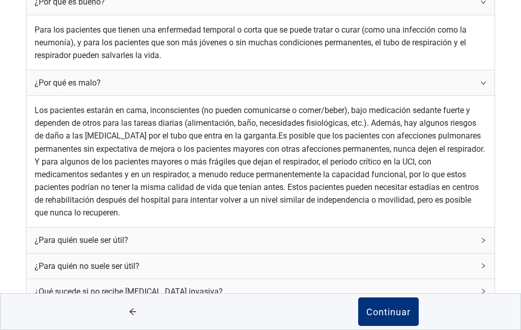
scroll to position [600, 0]
click at [373, 233] on div "¿Para quién suele ser útil?" at bounding box center [254, 239] width 439 height 13
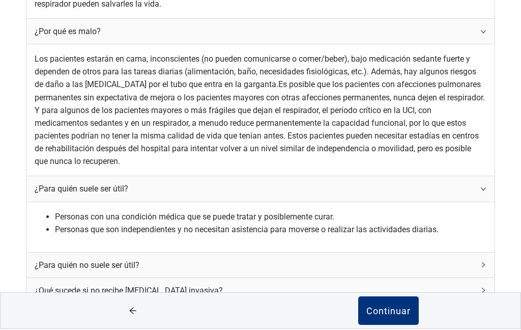
scroll to position [709, 0]
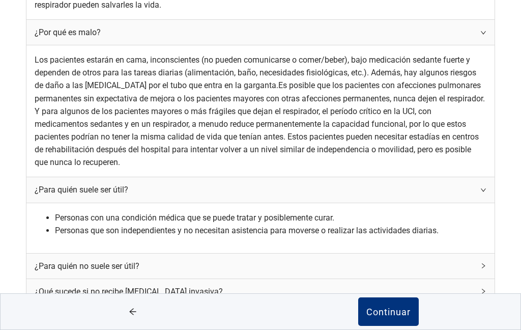
click at [384, 259] on div "¿Para quién no suele ser útil?" at bounding box center [254, 265] width 439 height 13
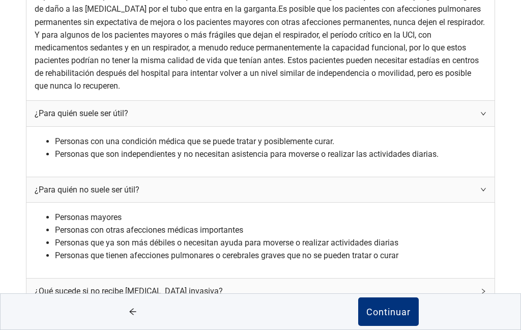
scroll to position [757, 0]
click at [372, 284] on div "¿Qué sucede si no recibe ventilación mecánica invasiva?" at bounding box center [254, 290] width 439 height 13
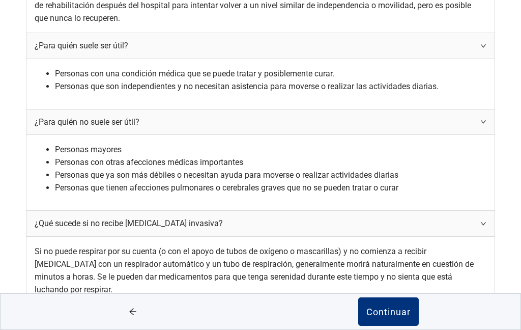
scroll to position [831, 0]
click at [352, 310] on div "¿Qué fuentes ha utilizado para recopilar esta información?" at bounding box center [254, 316] width 439 height 13
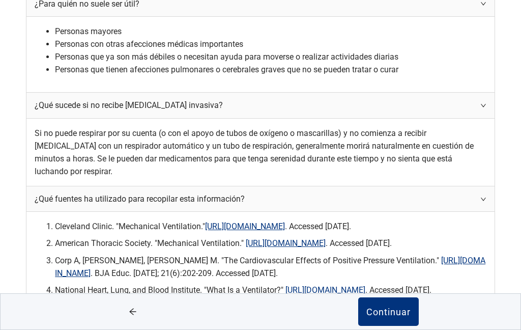
scroll to position [1025, 0]
click at [387, 316] on div "Continuar" at bounding box center [388, 311] width 44 height 10
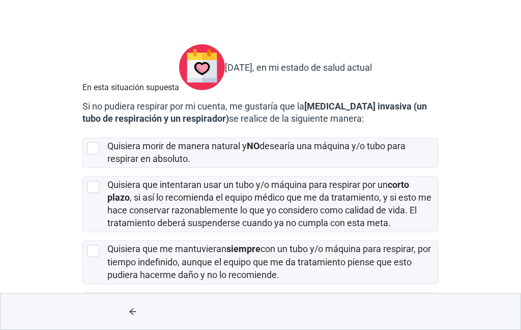
scroll to position [54, 0]
click at [353, 216] on label "Quisiera que intentaran usar un tubo y/o máquina para respirar por un corto pla…" at bounding box center [269, 203] width 324 height 49
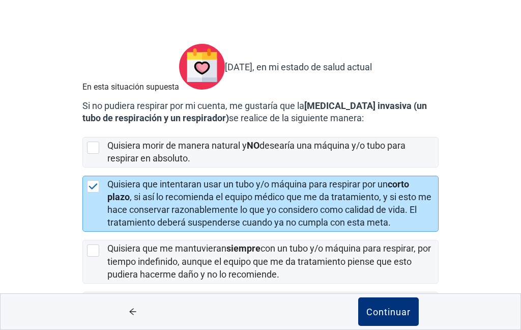
click at [405, 312] on div "Continuar" at bounding box center [388, 311] width 44 height 10
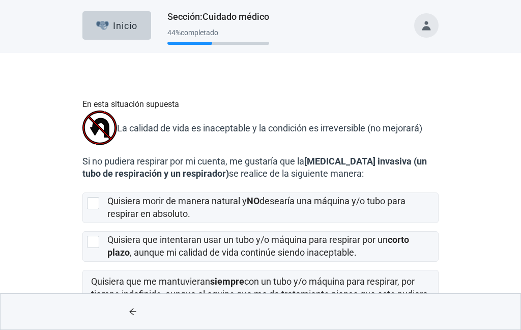
click at [100, 208] on div at bounding box center [95, 203] width 16 height 12
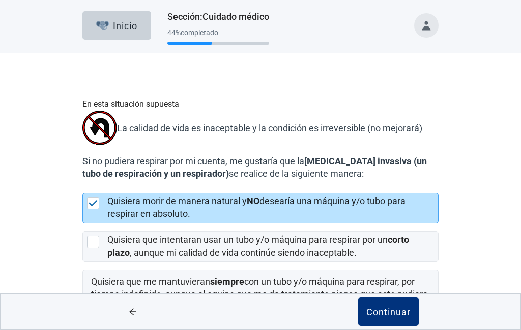
click at [392, 316] on div "Continuar" at bounding box center [388, 311] width 44 height 10
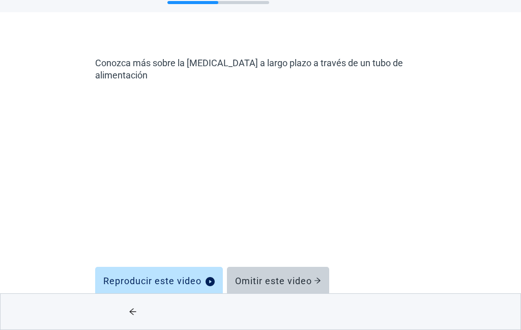
scroll to position [55, 0]
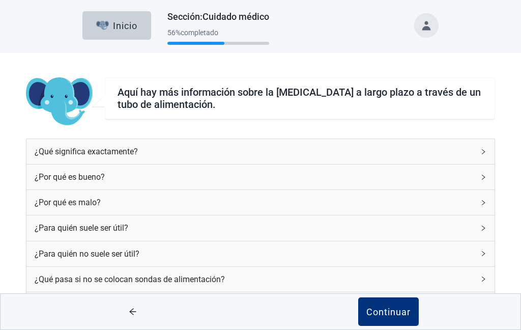
click at [304, 292] on div "¿Qué fuentes ha utilizado para recopilar esta información?" at bounding box center [260, 304] width 468 height 25
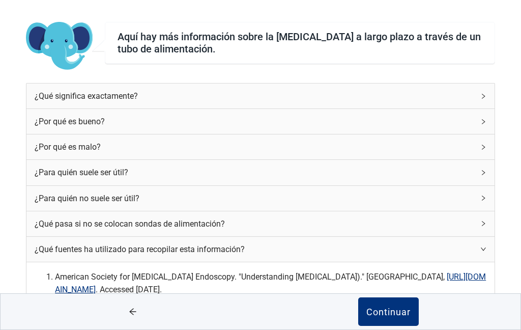
click at [391, 100] on div "¿Qué significa exactamente?" at bounding box center [254, 96] width 439 height 13
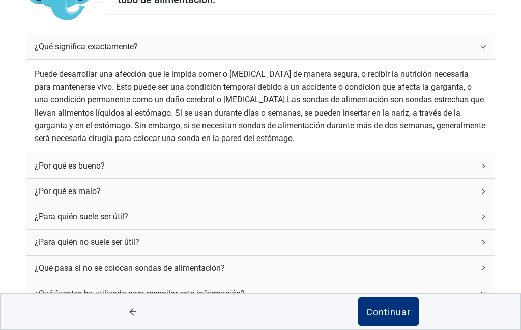
scroll to position [105, 0]
click at [391, 171] on div "¿Por qué es bueno?" at bounding box center [254, 165] width 439 height 13
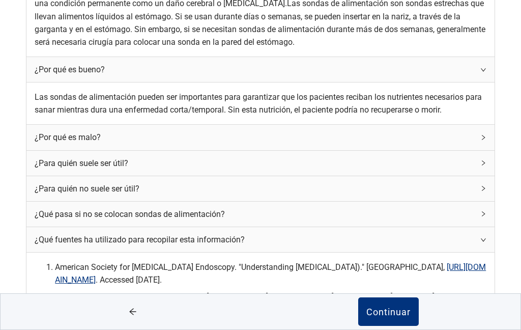
scroll to position [201, 0]
click at [390, 143] on div "¿Por qué es malo?" at bounding box center [254, 136] width 439 height 13
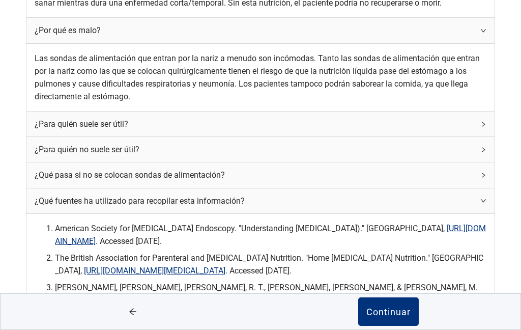
scroll to position [308, 0]
click at [384, 130] on div "¿Para quién suele ser útil?" at bounding box center [254, 123] width 439 height 13
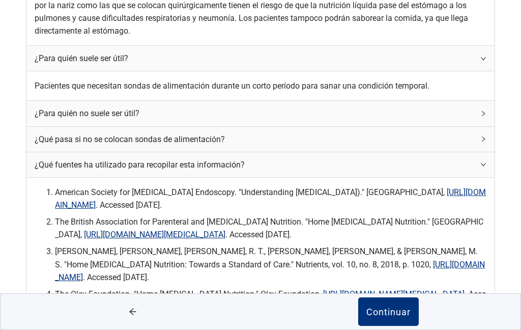
scroll to position [420, 0]
click at [381, 120] on div "¿Para quién no suele ser útil?" at bounding box center [254, 113] width 439 height 13
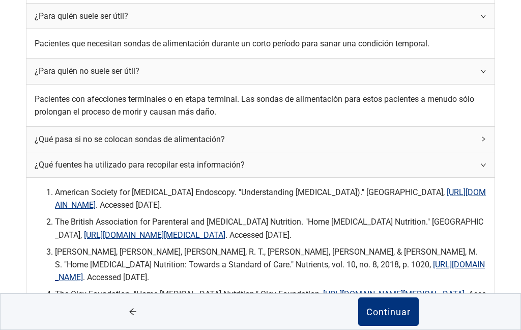
scroll to position [517, 0]
click at [373, 135] on div "¿Qué pasa si no se colocan sondas de alimentación?" at bounding box center [254, 139] width 439 height 13
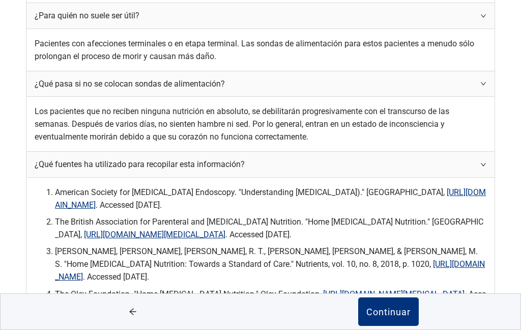
scroll to position [666, 0]
click at [410, 326] on button "Continuar" at bounding box center [388, 311] width 61 height 28
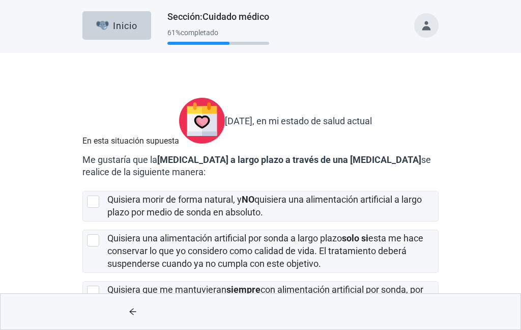
scroll to position [41, 0]
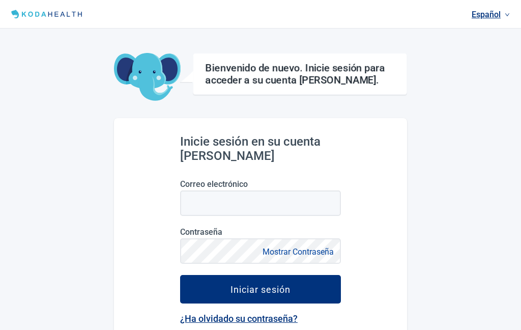
click at [333, 202] on input "Correo electrónico" at bounding box center [260, 202] width 161 height 25
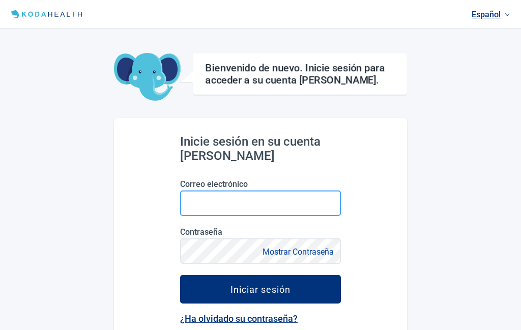
type input "mariagarzar@gmail.com"
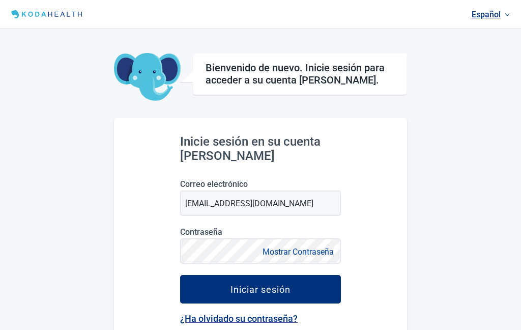
click at [299, 291] on button "Iniciar sesión" at bounding box center [260, 289] width 161 height 28
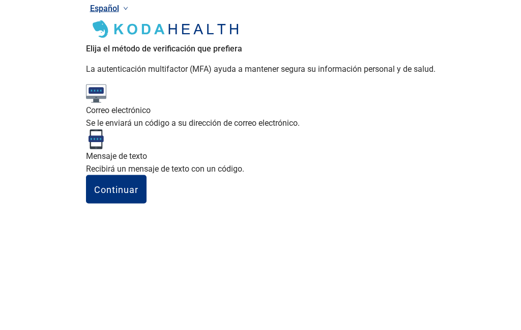
scroll to position [38, 0]
click at [234, 129] on div "Se le enviará un código a su dirección de correo electrónico." at bounding box center [260, 122] width 349 height 13
click at [0, 0] on input "Correo electrónico Se le enviará un código a su dirección de correo electrónico." at bounding box center [0, 0] width 0 height 0
click at [138, 194] on div "Continuar" at bounding box center [116, 189] width 44 height 10
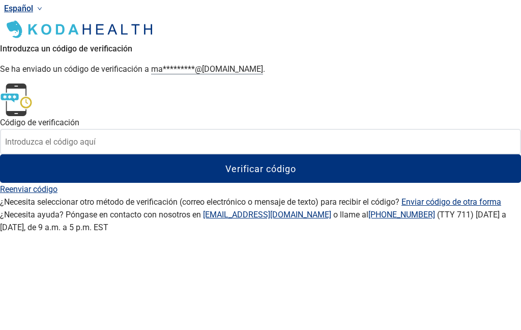
click at [329, 154] on input at bounding box center [260, 141] width 521 height 25
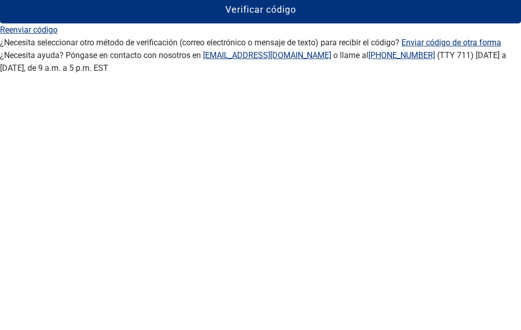
type input "519275"
click at [307, 154] on button "Verificar código" at bounding box center [260, 168] width 521 height 28
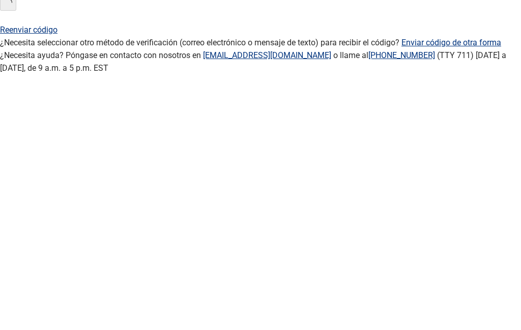
scroll to position [155, 0]
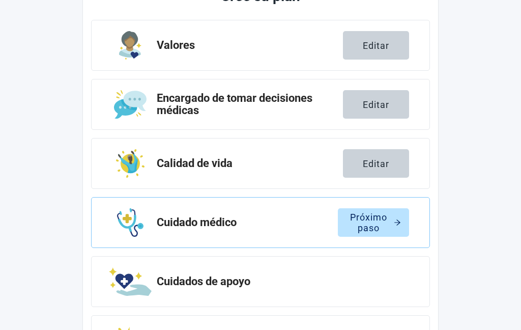
click at [306, 128] on div "Encargado de tomar decisiones médicas Editar" at bounding box center [260, 104] width 339 height 51
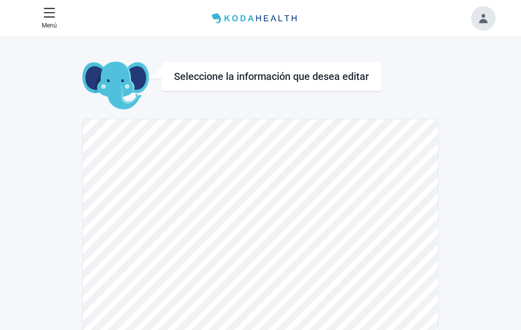
click at [55, 17] on icon "menu" at bounding box center [49, 13] width 12 height 12
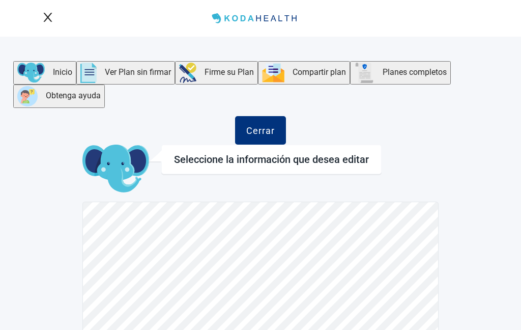
click at [72, 61] on button "Inicio" at bounding box center [45, 72] width 64 height 23
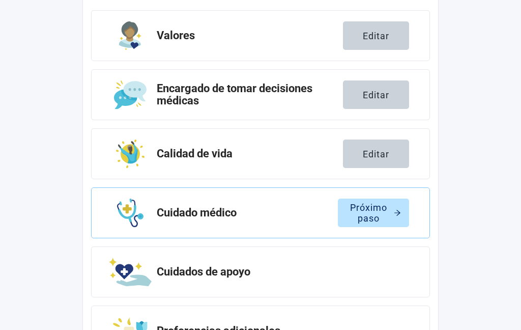
scroll to position [175, 0]
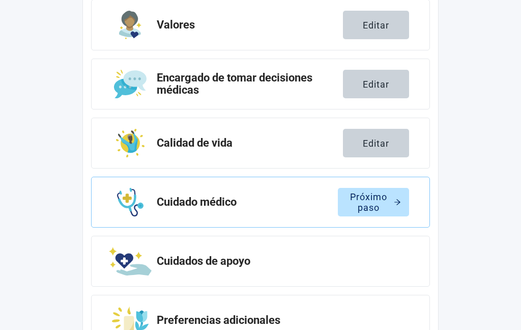
click at [384, 204] on div "Próximo paso" at bounding box center [373, 202] width 55 height 10
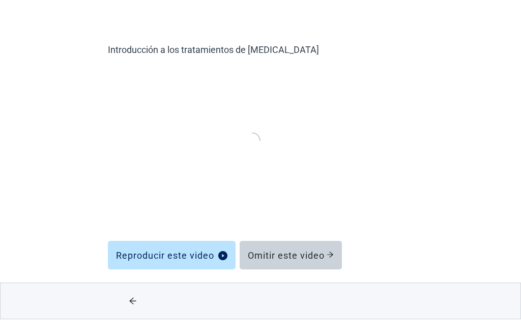
scroll to position [43, 0]
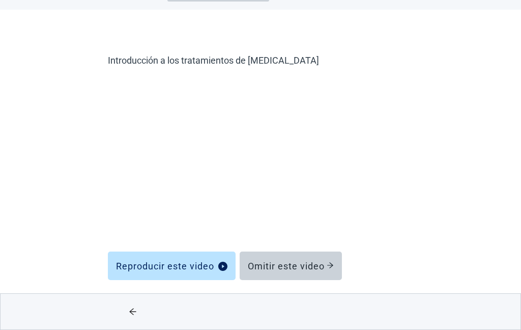
click at [211, 270] on div "Reproducir este video" at bounding box center [171, 265] width 111 height 10
click at [324, 267] on div "Omitir este video" at bounding box center [291, 265] width 86 height 10
click at [325, 270] on div "Omitir este video" at bounding box center [291, 265] width 86 height 10
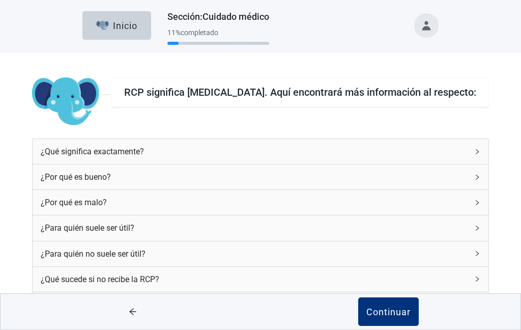
click at [394, 316] on div "Continuar" at bounding box center [388, 311] width 44 height 10
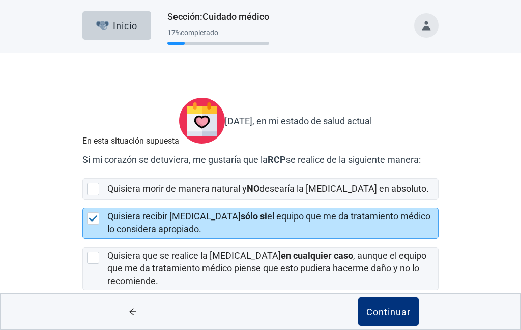
scroll to position [61, 0]
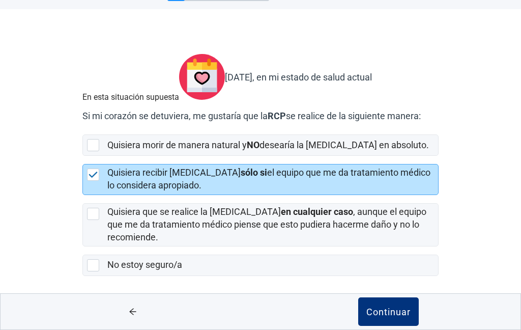
click at [400, 311] on div "Continuar" at bounding box center [388, 311] width 44 height 10
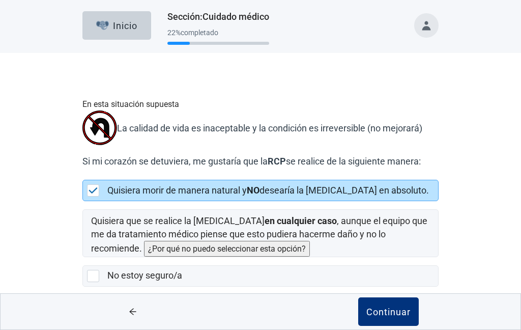
scroll to position [24, 0]
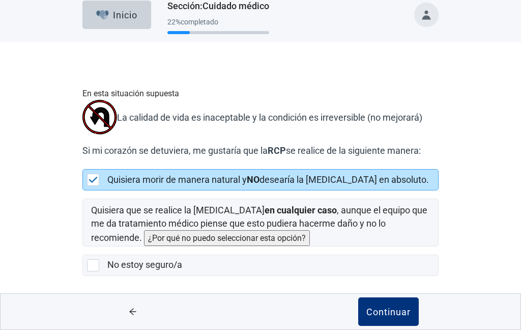
click at [402, 313] on div "Continuar" at bounding box center [388, 311] width 44 height 10
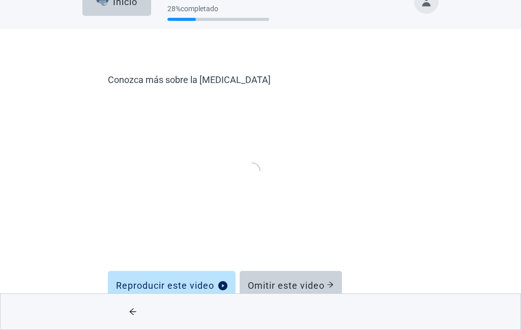
scroll to position [43, 0]
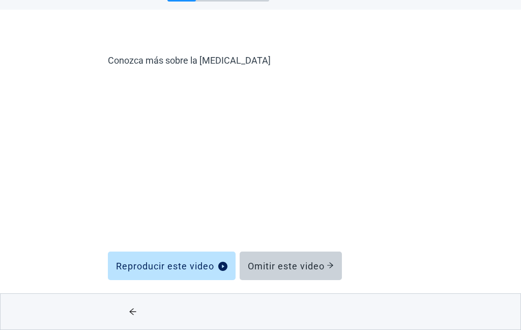
click at [320, 266] on div "Omitir este video" at bounding box center [291, 265] width 86 height 10
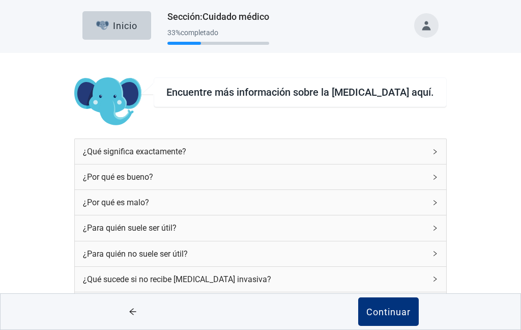
scroll to position [71, 0]
click at [395, 310] on div "Continuar" at bounding box center [388, 311] width 44 height 10
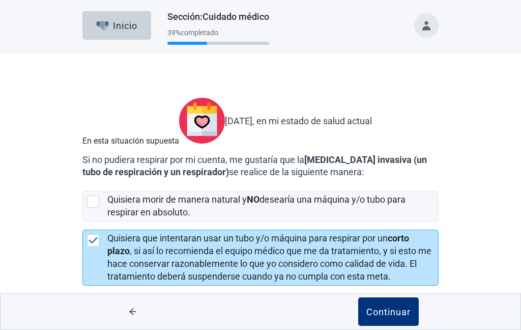
click at [401, 316] on div "Continuar" at bounding box center [388, 311] width 44 height 10
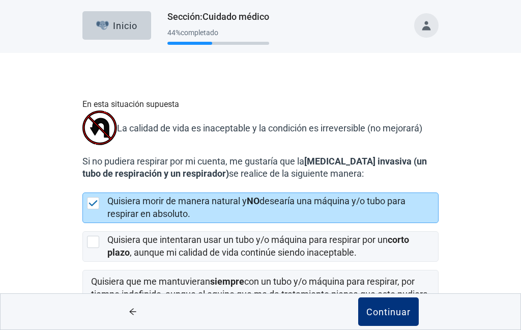
click at [399, 316] on div "Continuar" at bounding box center [388, 311] width 44 height 10
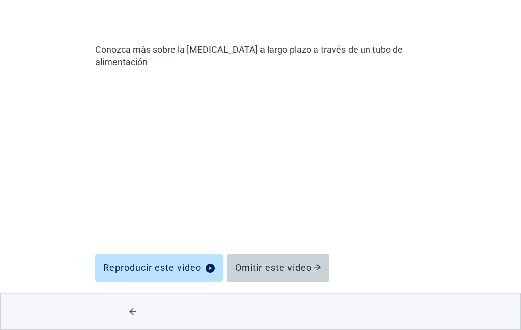
scroll to position [55, 0]
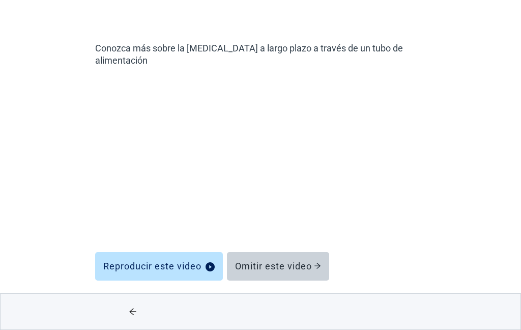
click at [303, 261] on div "Omitir este video" at bounding box center [278, 266] width 86 height 10
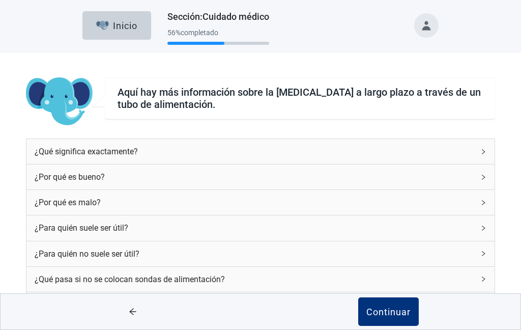
click at [404, 312] on div "Continuar" at bounding box center [388, 311] width 44 height 10
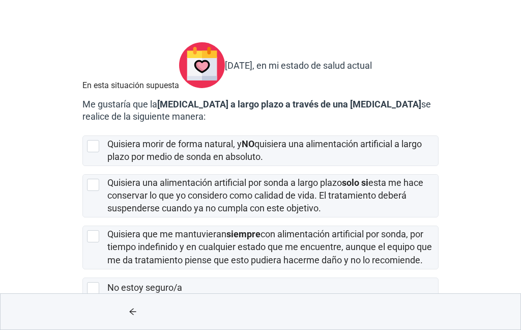
scroll to position [58, 0]
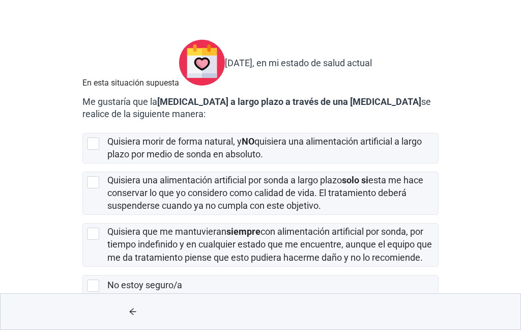
click at [94, 188] on div at bounding box center [93, 182] width 12 height 12
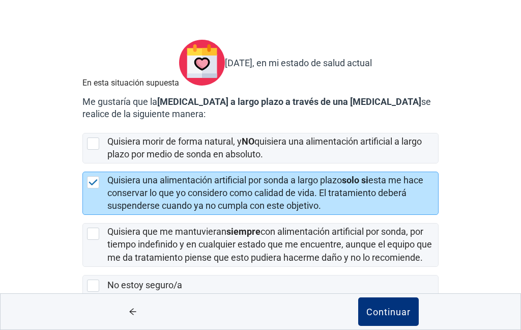
click at [386, 316] on div "Continuar" at bounding box center [388, 311] width 44 height 10
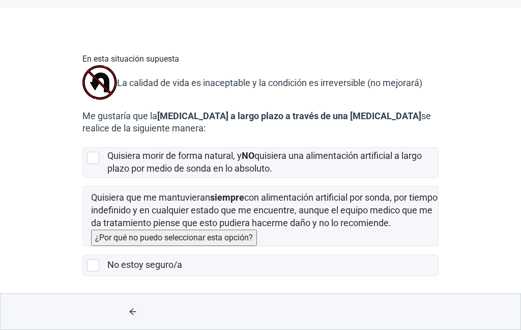
scroll to position [49, 0]
click at [257, 238] on button "¿Por qué no puedo seleccionar esta opción?" at bounding box center [174, 237] width 166 height 16
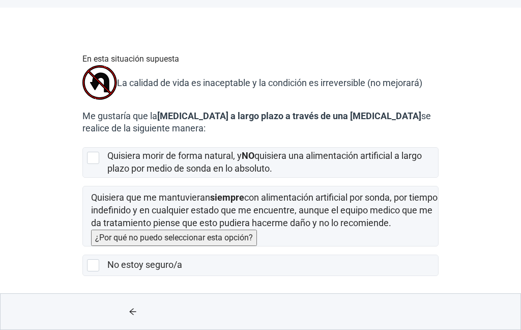
click at [91, 169] on div "Quisiera morir de forma natural, y NO quisiera una alimentación artificial a la…" at bounding box center [260, 163] width 355 height 30
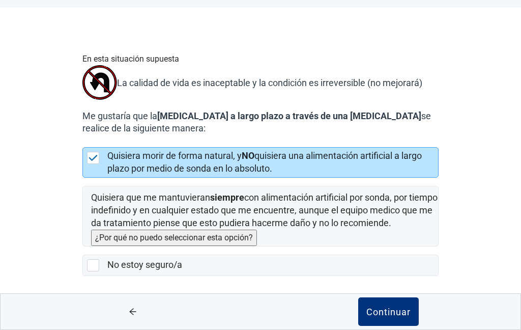
click at [391, 312] on div "Continuar" at bounding box center [388, 311] width 44 height 10
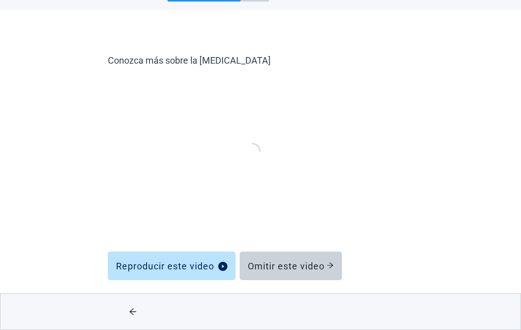
scroll to position [43, 0]
click at [309, 265] on div "Omitir este video" at bounding box center [291, 265] width 86 height 10
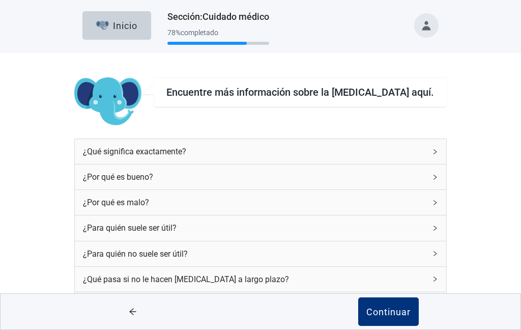
click at [392, 145] on div "¿Qué significa exactamente?" at bounding box center [254, 151] width 342 height 13
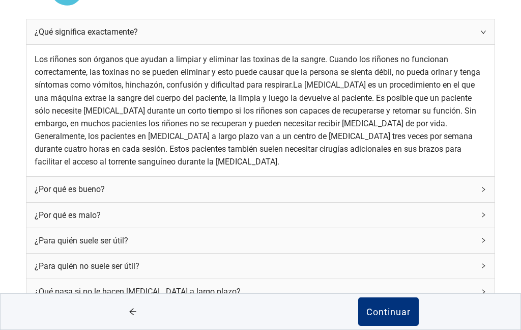
scroll to position [204, 0]
click at [397, 176] on div "¿Por qué es bueno?" at bounding box center [260, 188] width 468 height 25
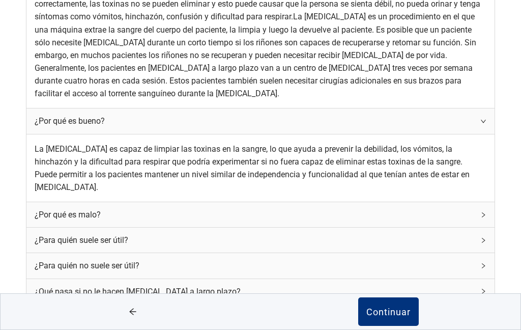
scroll to position [279, 0]
click at [480, 212] on icon "right" at bounding box center [483, 215] width 6 height 6
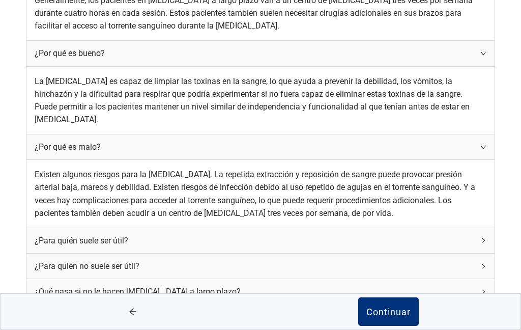
scroll to position [364, 0]
click at [390, 234] on div "¿Para quién suele ser útil?" at bounding box center [254, 240] width 439 height 13
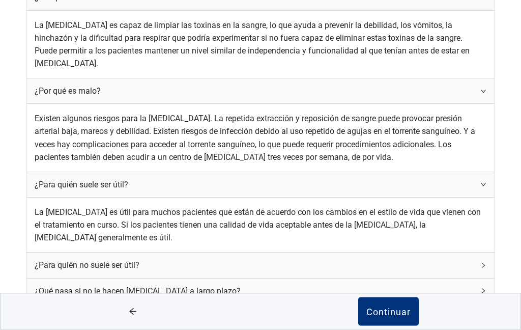
scroll to position [427, 0]
click at [386, 259] on div "¿Para quién no suele ser útil?" at bounding box center [254, 265] width 439 height 13
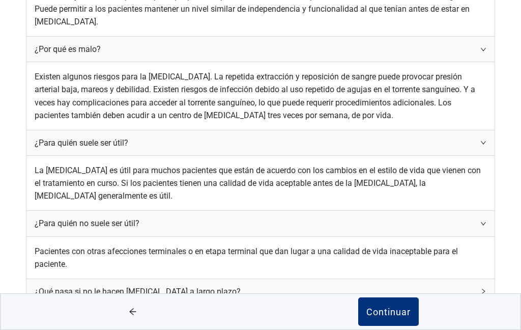
scroll to position [469, 0]
click at [381, 285] on div "¿Qué pasa si no le hacen diálisis a largo plazo?" at bounding box center [254, 291] width 439 height 13
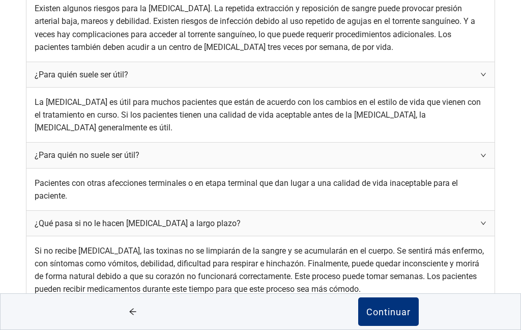
scroll to position [595, 0]
click at [369, 310] on div "¿Qué fuentes ha utilizado para recopilar esta información?" at bounding box center [254, 316] width 439 height 13
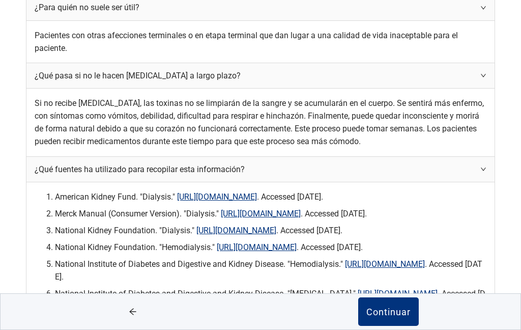
click at [392, 307] on div "Continuar" at bounding box center [388, 311] width 44 height 10
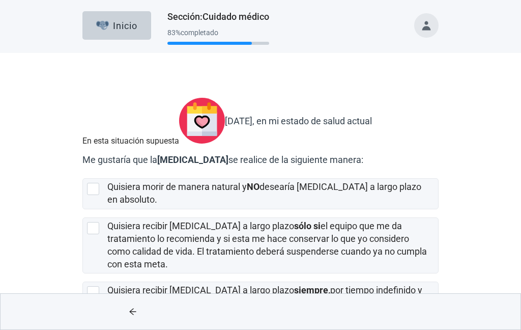
click at [99, 234] on div at bounding box center [95, 228] width 16 height 12
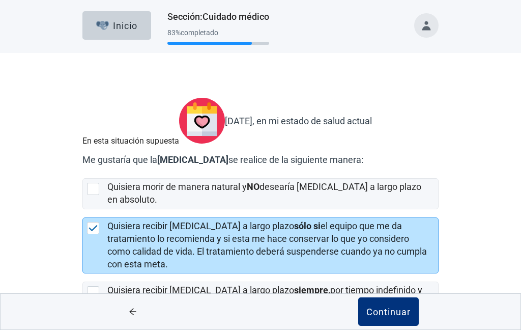
click at [400, 316] on div "Continuar" at bounding box center [388, 311] width 44 height 10
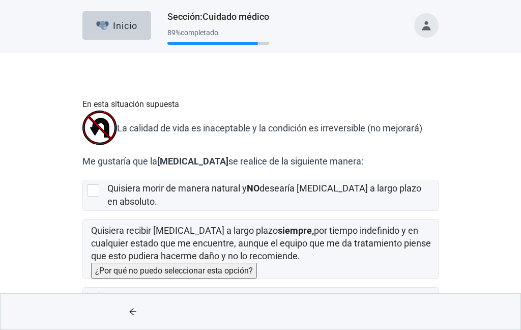
scroll to position [37, 0]
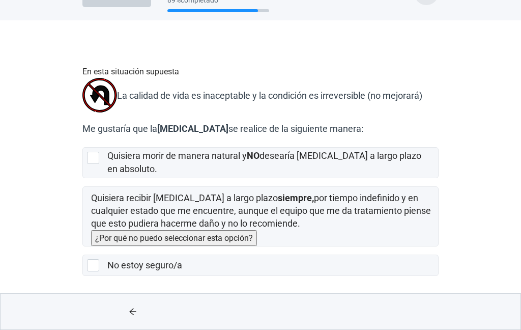
click at [394, 161] on label "Quisiera morir de manera natural y NO desearía diálisis a largo plazo en absolu…" at bounding box center [264, 161] width 314 height 23
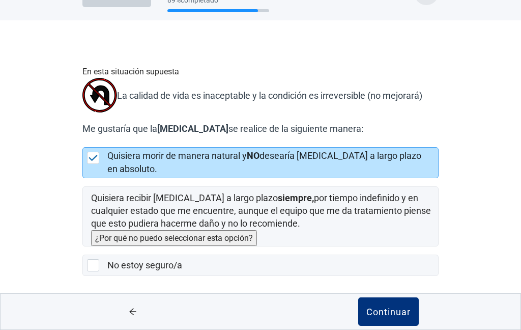
click at [402, 315] on div "Continuar" at bounding box center [388, 311] width 44 height 10
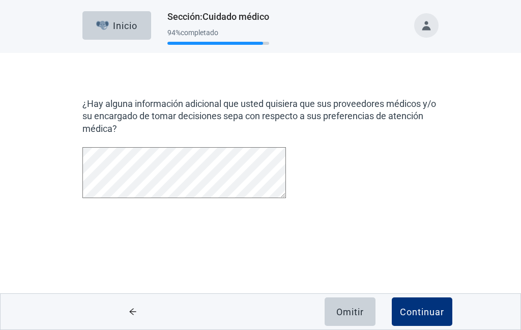
click at [432, 315] on div "Continuar" at bounding box center [422, 311] width 44 height 10
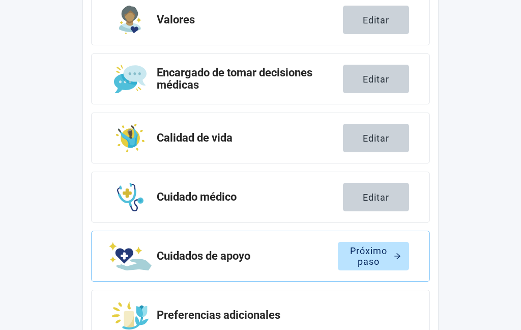
scroll to position [216, 0]
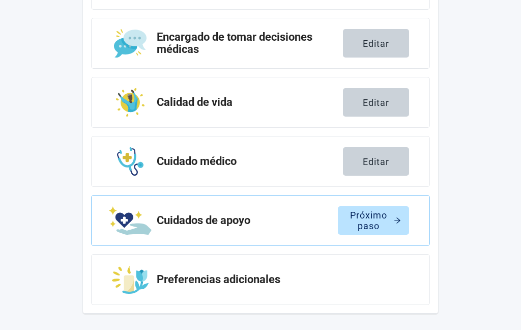
click at [385, 222] on div "Próximo paso" at bounding box center [373, 220] width 55 height 10
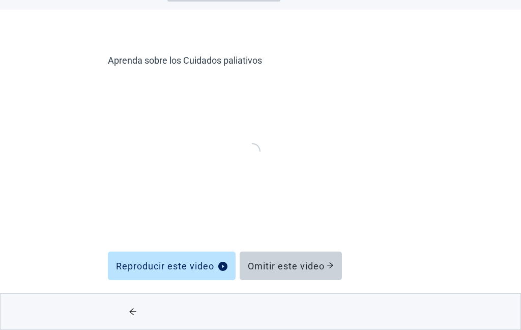
scroll to position [43, 0]
click at [178, 263] on div "Reproducir este video" at bounding box center [171, 265] width 111 height 10
click at [322, 266] on div "Omitir este video" at bounding box center [291, 265] width 86 height 10
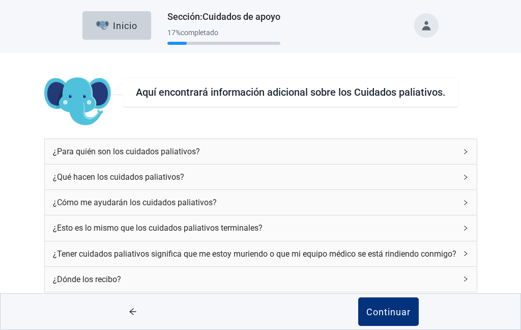
click at [380, 145] on div "¿Para quién son los cuidados paliativos?" at bounding box center [254, 151] width 403 height 13
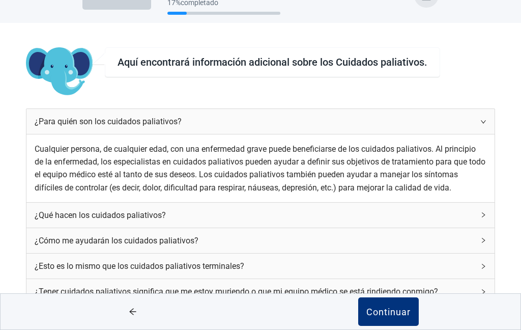
scroll to position [106, 0]
click at [371, 209] on div "¿Qué hacen los cuidados paliativos?" at bounding box center [254, 215] width 439 height 13
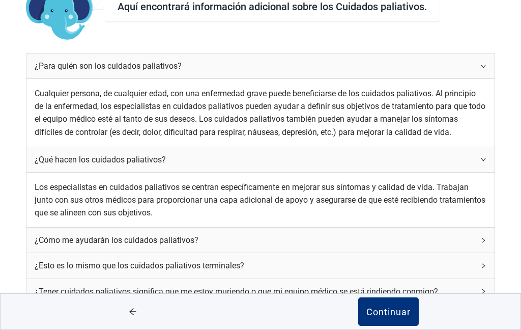
scroll to position [176, 0]
click at [380, 233] on div "¿Cómo me ayudarán los cuidados paliativos?" at bounding box center [254, 239] width 439 height 13
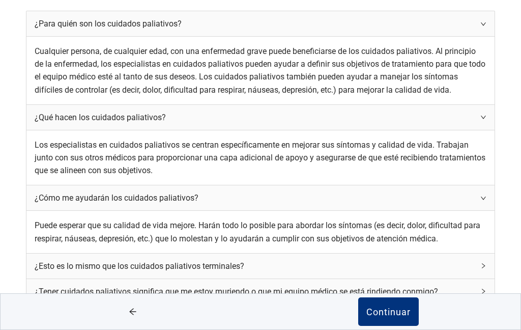
scroll to position [240, 0]
click at [377, 259] on div "¿Esto es lo mismo que los cuidados paliativos terminales?" at bounding box center [254, 265] width 439 height 13
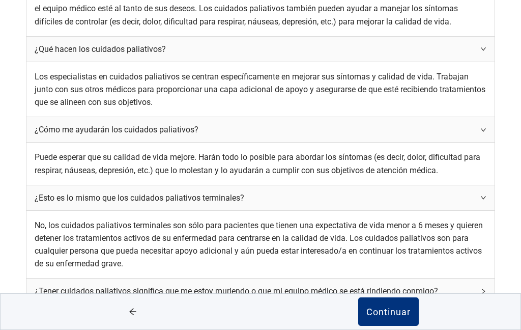
scroll to position [325, 0]
click at [375, 284] on div "¿Tener cuidados paliativos significa que me estoy muriendo o que mi equipo médi…" at bounding box center [254, 290] width 439 height 13
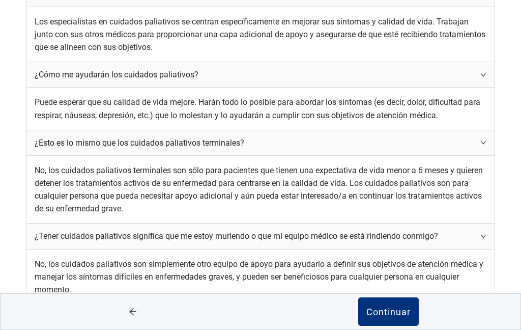
scroll to position [389, 0]
click at [392, 316] on div "Continuar" at bounding box center [388, 311] width 44 height 10
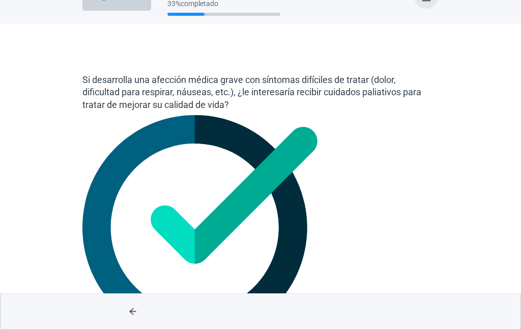
scroll to position [34, 0]
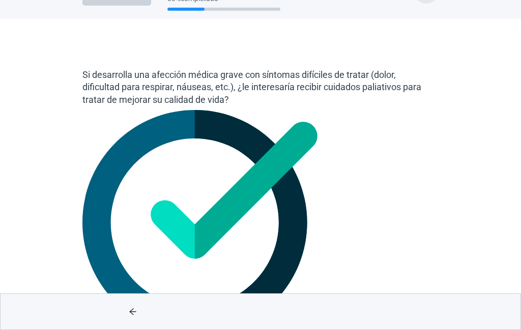
click at [99, 110] on div at bounding box center [260, 110] width 356 height 0
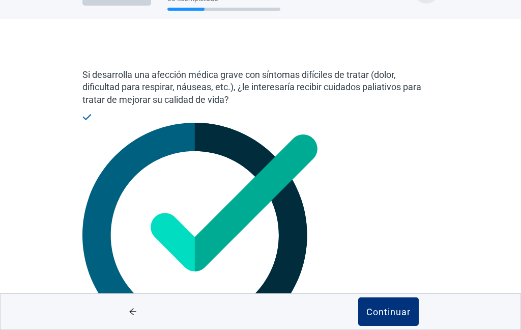
click at [404, 309] on div "Continuar" at bounding box center [388, 311] width 44 height 10
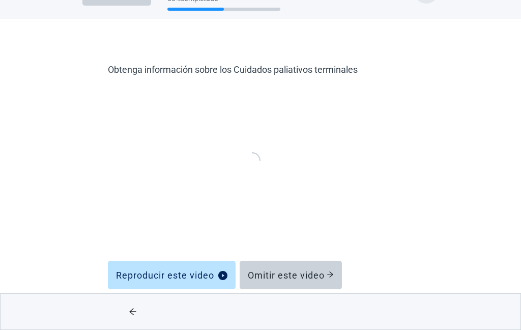
scroll to position [43, 0]
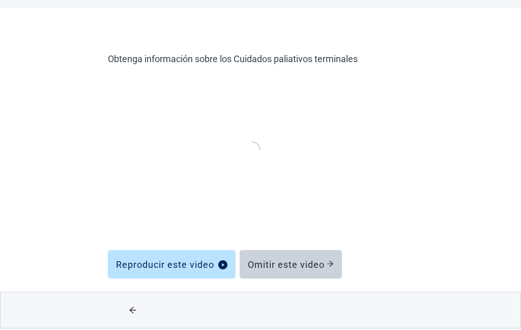
click at [193, 269] on div "Reproducir este video" at bounding box center [171, 265] width 111 height 10
click at [196, 263] on div "Reproducir este video" at bounding box center [171, 265] width 111 height 10
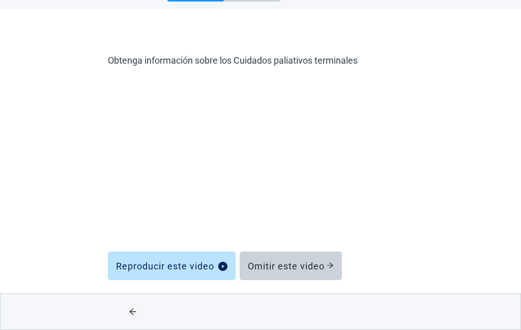
click at [313, 262] on div "Omitir este video" at bounding box center [291, 265] width 86 height 10
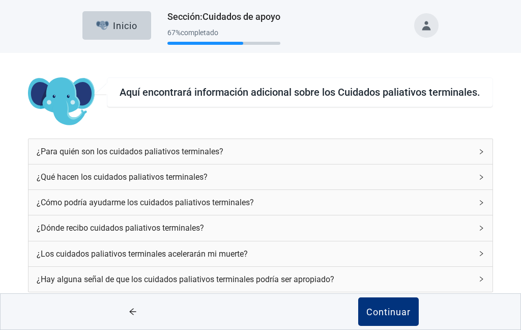
click at [373, 145] on div "¿Para quién son los cuidados paliativos terminales?" at bounding box center [254, 151] width 435 height 13
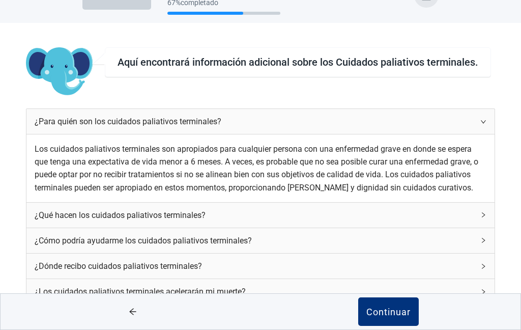
scroll to position [104, 0]
click at [387, 209] on div "¿Qué hacen los cuidados paliativos terminales?" at bounding box center [254, 215] width 439 height 13
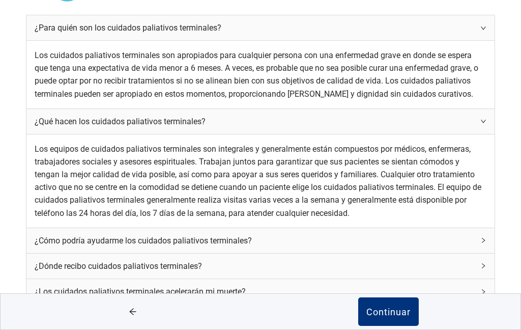
scroll to position [230, 0]
click at [399, 228] on div "¿Cómo podría ayudarme los cuidados paliativos terminales?" at bounding box center [260, 240] width 468 height 25
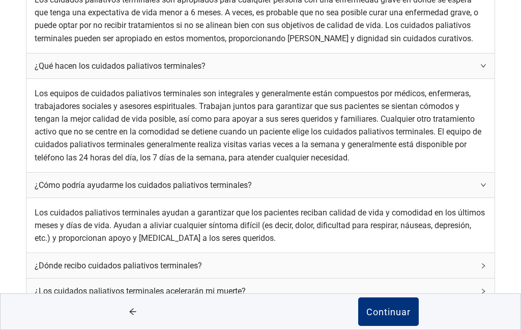
scroll to position [304, 0]
click at [386, 259] on div "¿Dónde recibo cuidados paliativos terminales?" at bounding box center [254, 265] width 439 height 13
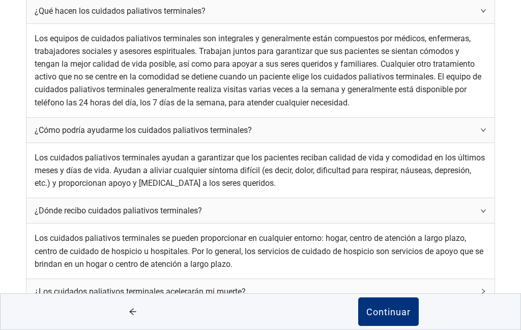
scroll to position [368, 0]
click at [390, 285] on div "¿Los cuidados paliativos terminales acelerarán mi muerte?" at bounding box center [254, 291] width 439 height 13
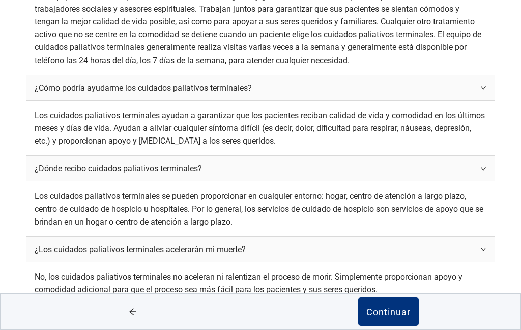
scroll to position [421, 0]
click at [391, 310] on div "¿Hay alguna señal de que los cuidados paliativos terminales podría ser apropiad…" at bounding box center [254, 316] width 439 height 13
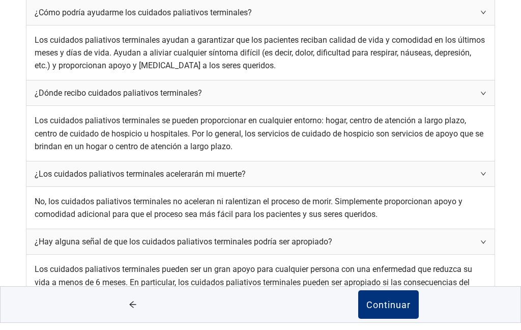
scroll to position [506, 0]
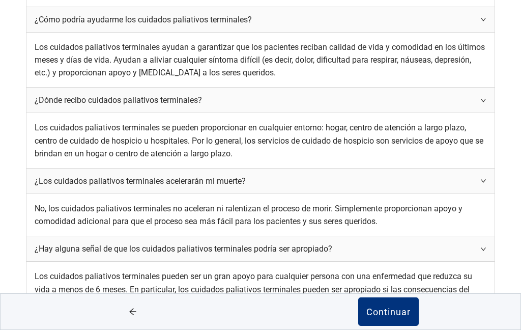
click at [397, 316] on div "Continuar" at bounding box center [388, 311] width 44 height 10
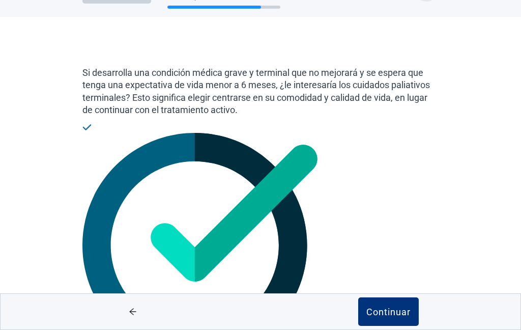
scroll to position [46, 0]
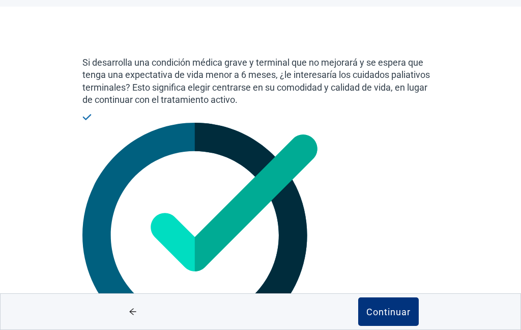
click at [395, 311] on div "Continuar" at bounding box center [388, 311] width 44 height 10
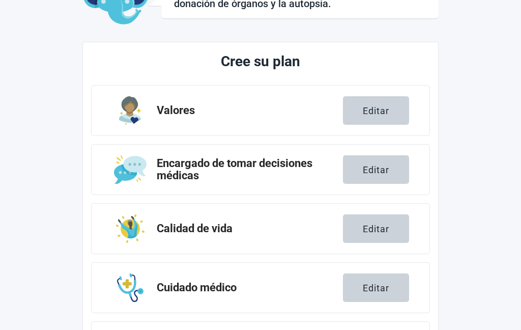
scroll to position [170, 0]
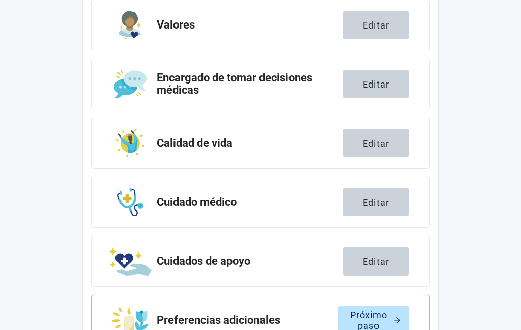
click at [391, 315] on div "Próximo paso" at bounding box center [373, 320] width 55 height 10
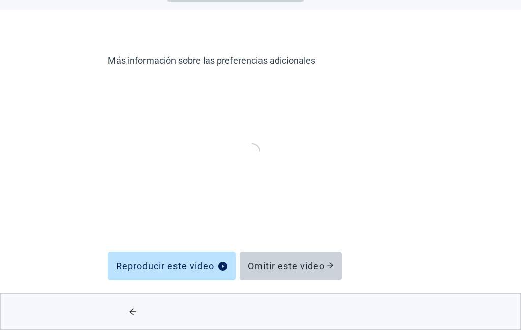
scroll to position [43, 0]
click at [196, 266] on div "Reproducir este video" at bounding box center [171, 265] width 111 height 10
click at [307, 258] on button "Omitir este video" at bounding box center [291, 265] width 102 height 28
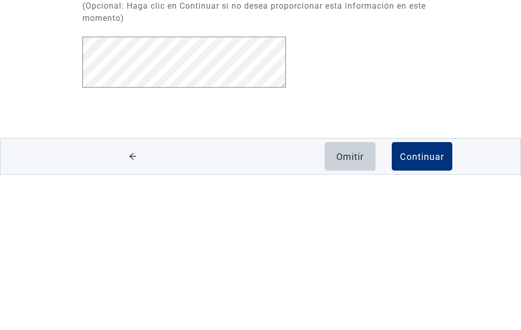
scroll to position [283, 0]
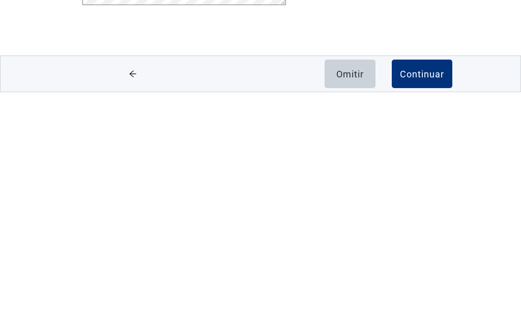
click at [434, 297] on button "Continuar" at bounding box center [422, 311] width 61 height 28
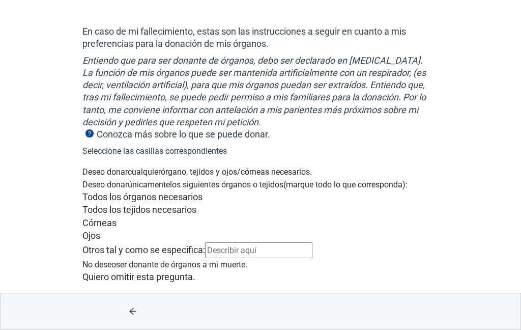
scroll to position [78, 0]
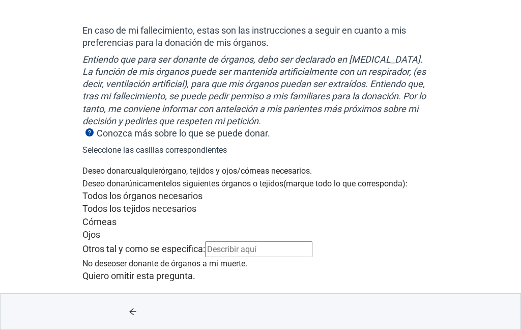
click at [384, 166] on div "Deseo donar cualquier órgano, tejidos y ojos/córneas necesarios." at bounding box center [260, 170] width 356 height 13
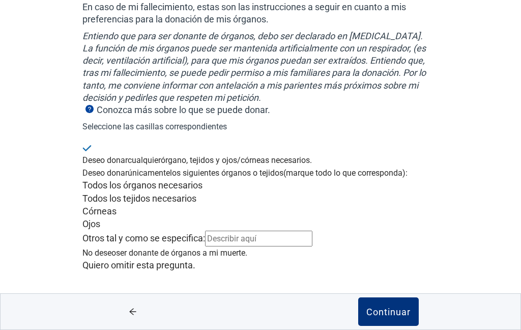
scroll to position [189, 0]
click at [394, 179] on div "Todos los órganos necesarios" at bounding box center [260, 185] width 356 height 13
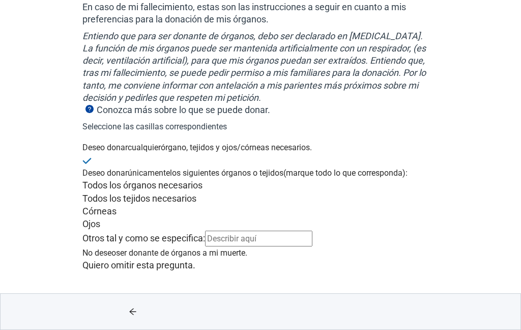
click at [92, 158] on img at bounding box center [86, 161] width 9 height 6
click at [105, 154] on div "Deseo donar únicamente los siguientes órganos o tejidos (marque todo lo que cor…" at bounding box center [260, 200] width 356 height 93
click at [99, 141] on div at bounding box center [260, 141] width 356 height 0
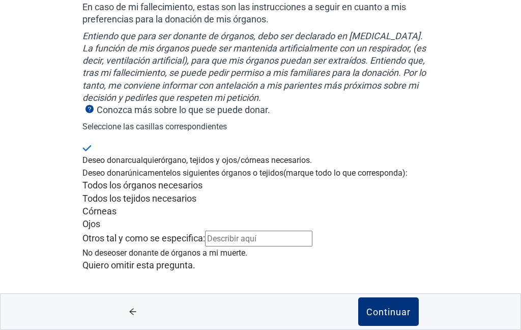
scroll to position [199, 0]
click at [394, 316] on div "Continuar" at bounding box center [388, 311] width 44 height 10
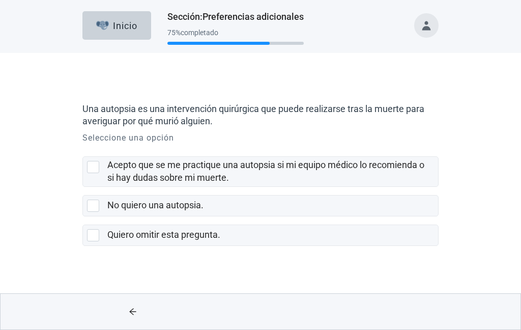
click at [339, 172] on div "Acepto que se me practique una autopsia si mi equipo médico lo recomienda o si …" at bounding box center [269, 171] width 325 height 25
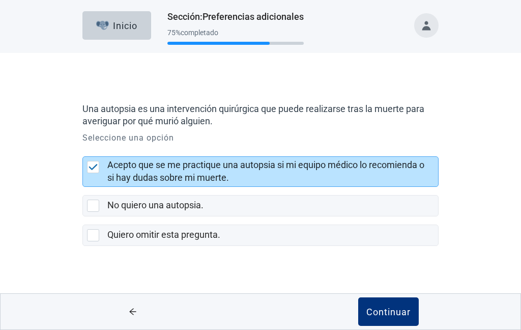
click at [390, 311] on div "Continuar" at bounding box center [388, 311] width 44 height 10
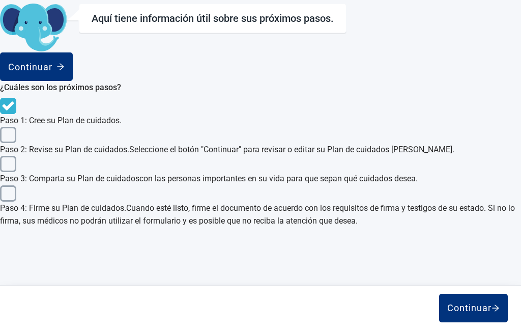
scroll to position [41, 0]
click at [477, 306] on div "Continuar" at bounding box center [473, 308] width 52 height 10
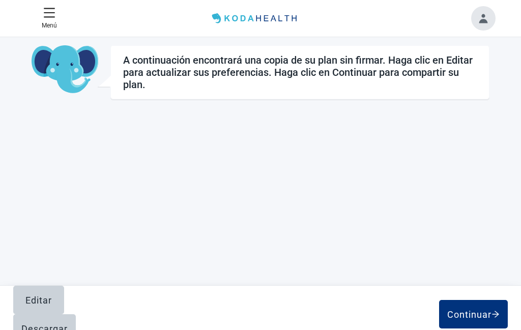
click at [478, 301] on button "Continuar" at bounding box center [473, 314] width 69 height 28
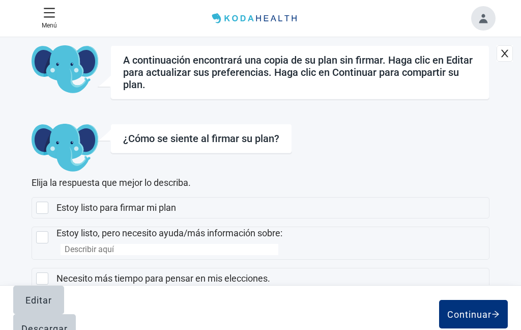
click at [327, 201] on div "Estoy listo para firmar mi plan" at bounding box center [269, 207] width 426 height 13
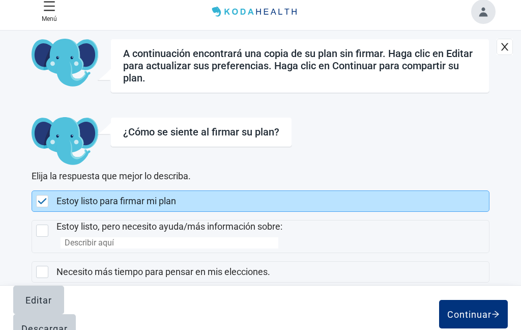
scroll to position [7, 0]
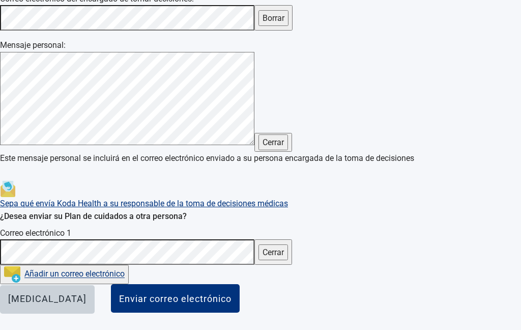
scroll to position [253, 0]
click at [231, 303] on div "Enviar correo electrónico" at bounding box center [175, 298] width 112 height 10
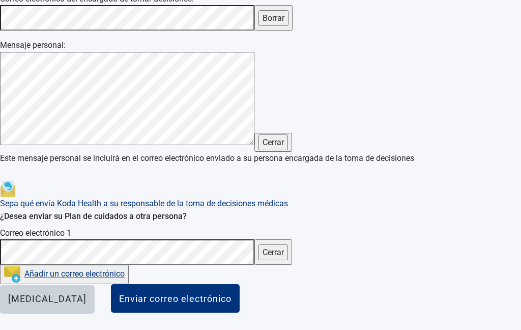
click at [125, 279] on link "Añadir un correo electrónico" at bounding box center [74, 274] width 100 height 10
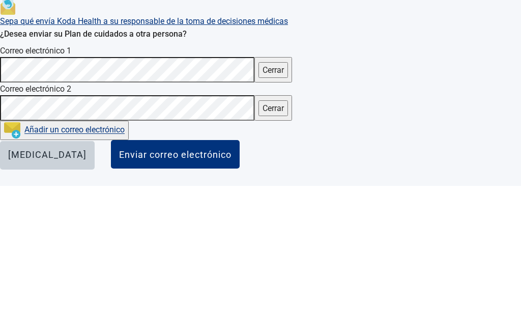
scroll to position [315, 0]
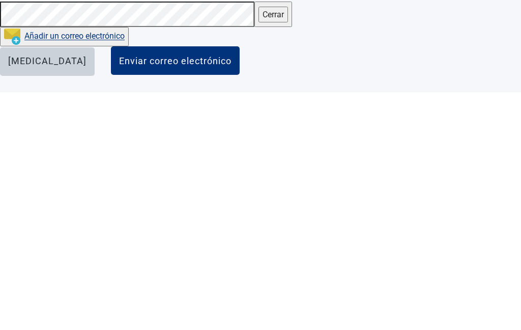
click at [231, 293] on div "Enviar correo electrónico" at bounding box center [175, 298] width 112 height 10
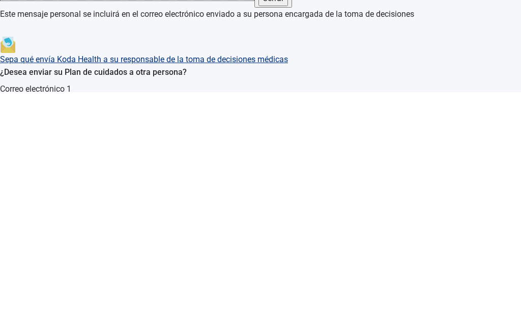
scroll to position [341, 0]
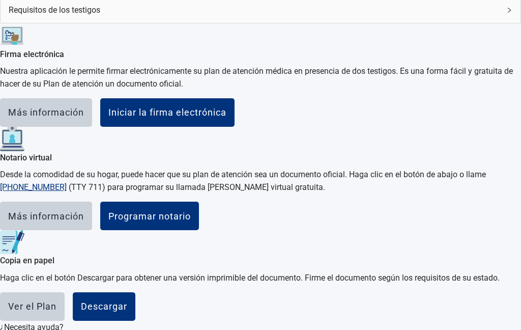
scroll to position [200, 0]
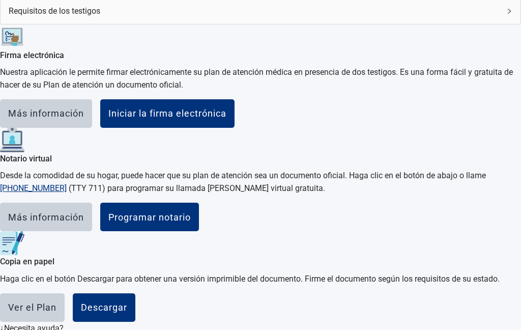
click at [226, 119] on div "Iniciar la firma electrónica" at bounding box center [167, 113] width 118 height 10
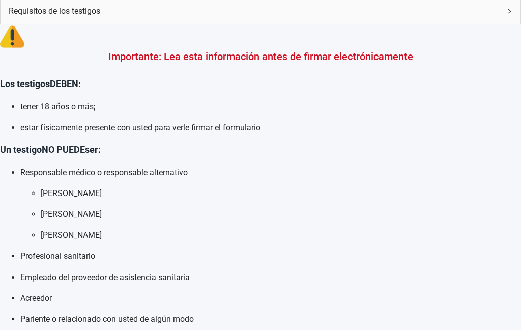
scroll to position [0, 0]
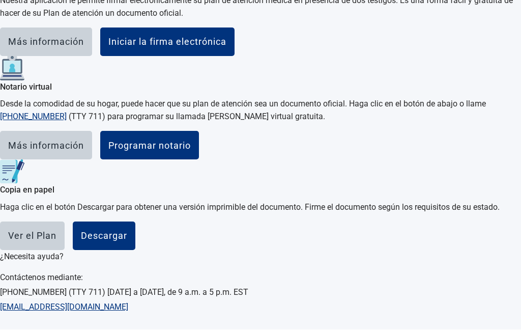
scroll to position [313, 0]
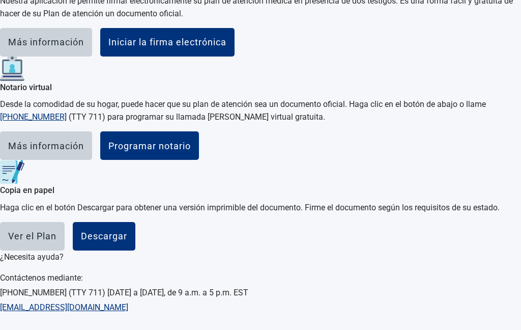
click at [84, 151] on div "Más información" at bounding box center [46, 145] width 76 height 10
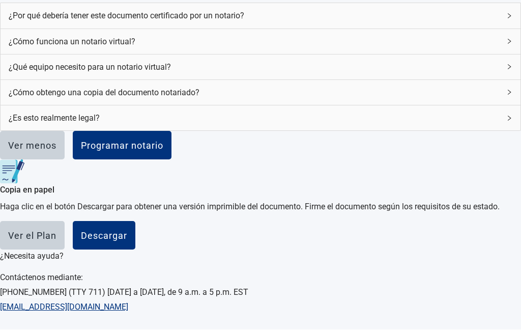
scroll to position [587, 0]
click at [388, 28] on div "¿Por qué debería tener este documento certificado por un notario?" at bounding box center [261, 16] width 520 height 25
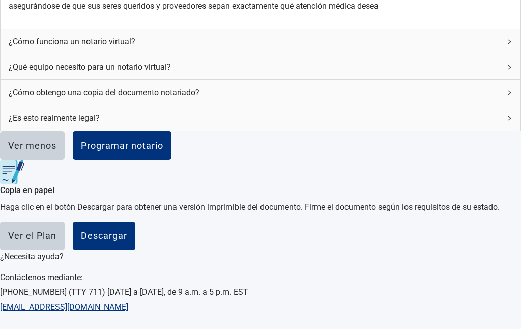
scroll to position [679, 0]
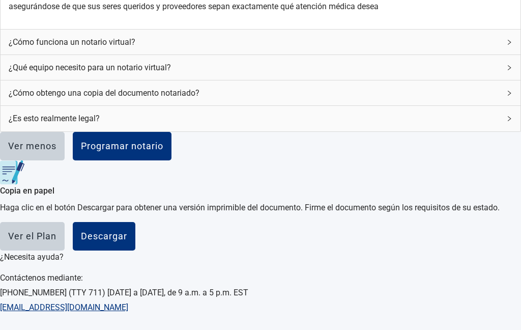
click at [384, 48] on span "¿Cómo funciona un notario virtual?" at bounding box center [254, 42] width 491 height 13
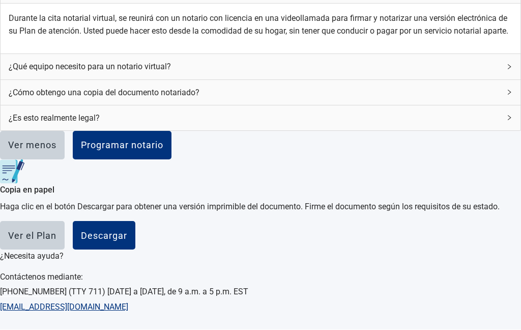
scroll to position [806, 0]
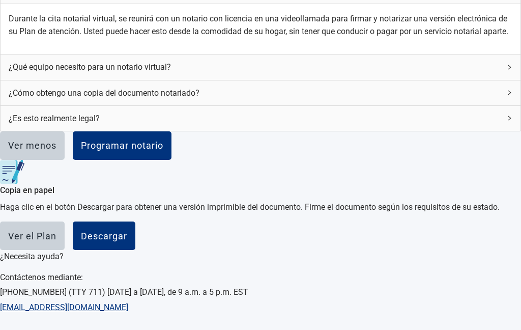
click at [374, 73] on span "¿Qué equipo necesito para un notario virtual?" at bounding box center [254, 67] width 491 height 13
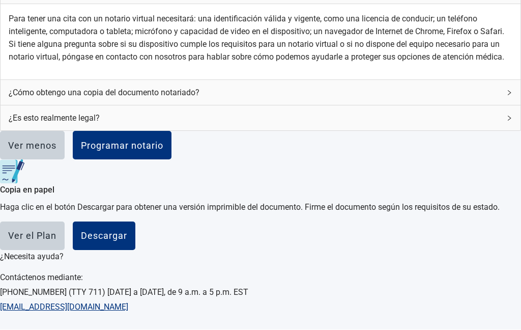
scroll to position [924, 0]
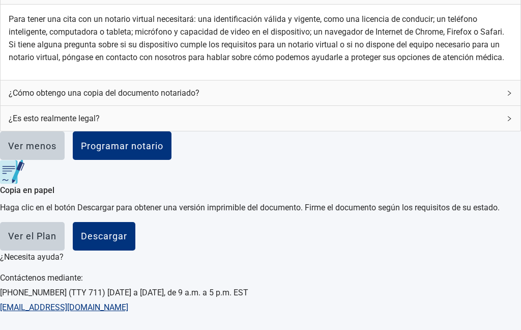
click at [369, 99] on span "¿Cómo obtengo una copia del documento notariado?" at bounding box center [254, 92] width 491 height 13
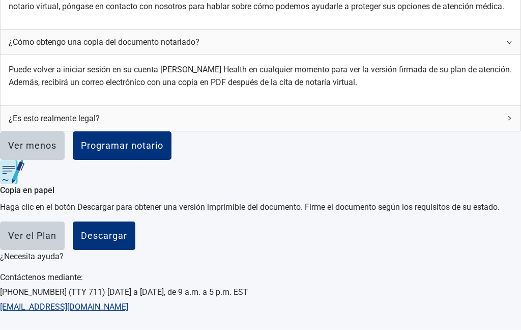
scroll to position [1060, 0]
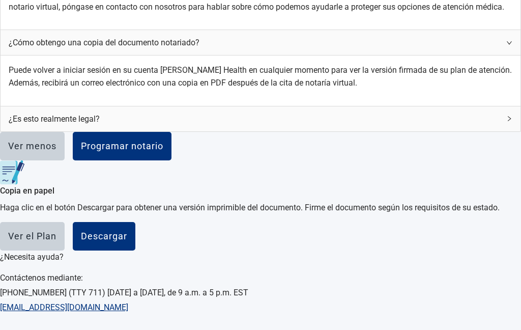
click at [382, 125] on span "¿Es esto realmente legal?" at bounding box center [254, 118] width 491 height 13
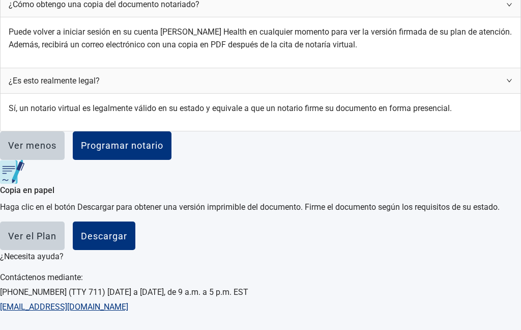
click at [171, 160] on button "Programar notario" at bounding box center [122, 145] width 99 height 28
